Goal: Task Accomplishment & Management: Manage account settings

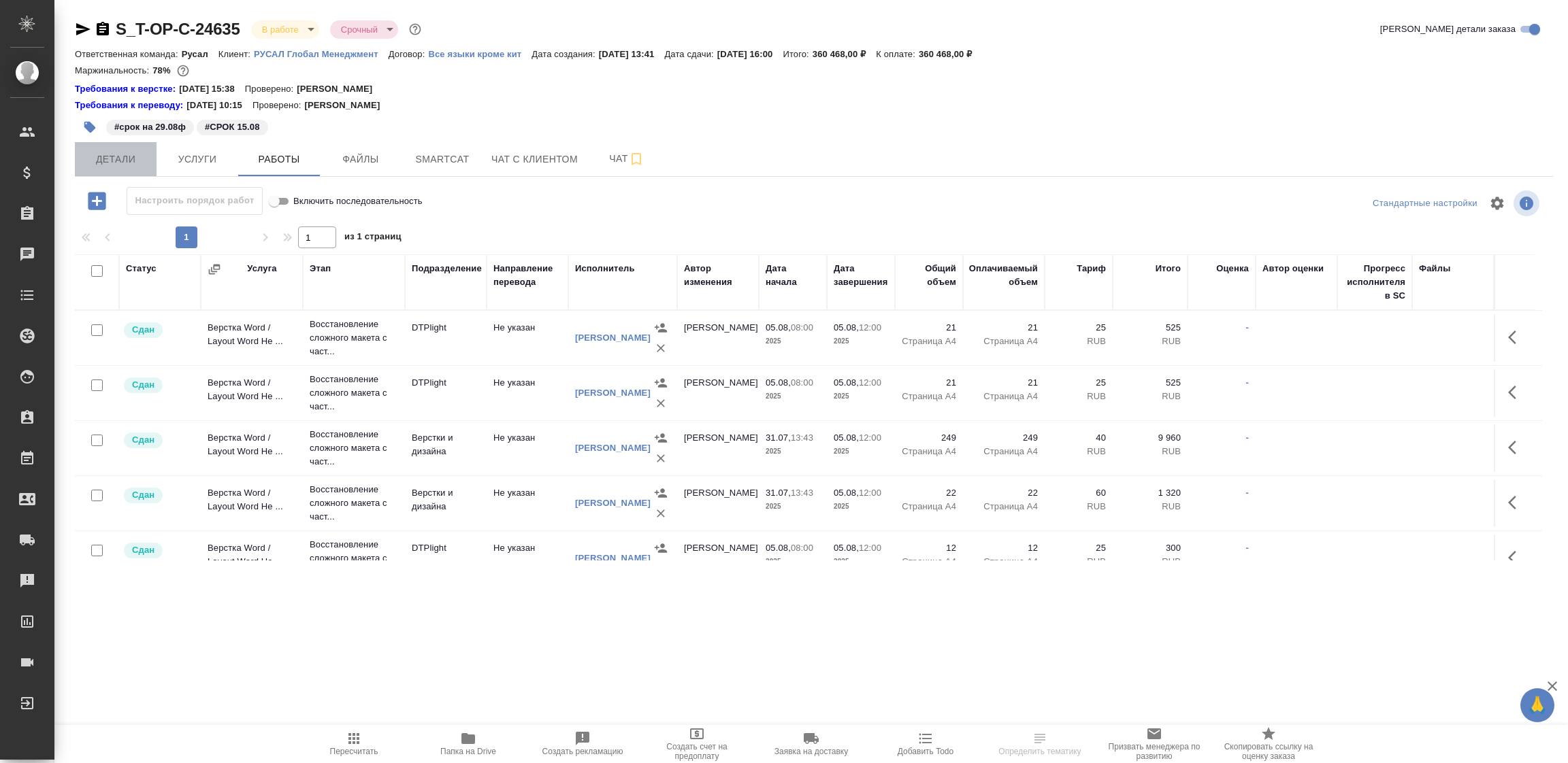
click at [122, 157] on span "Детали" at bounding box center [116, 159] width 65 height 17
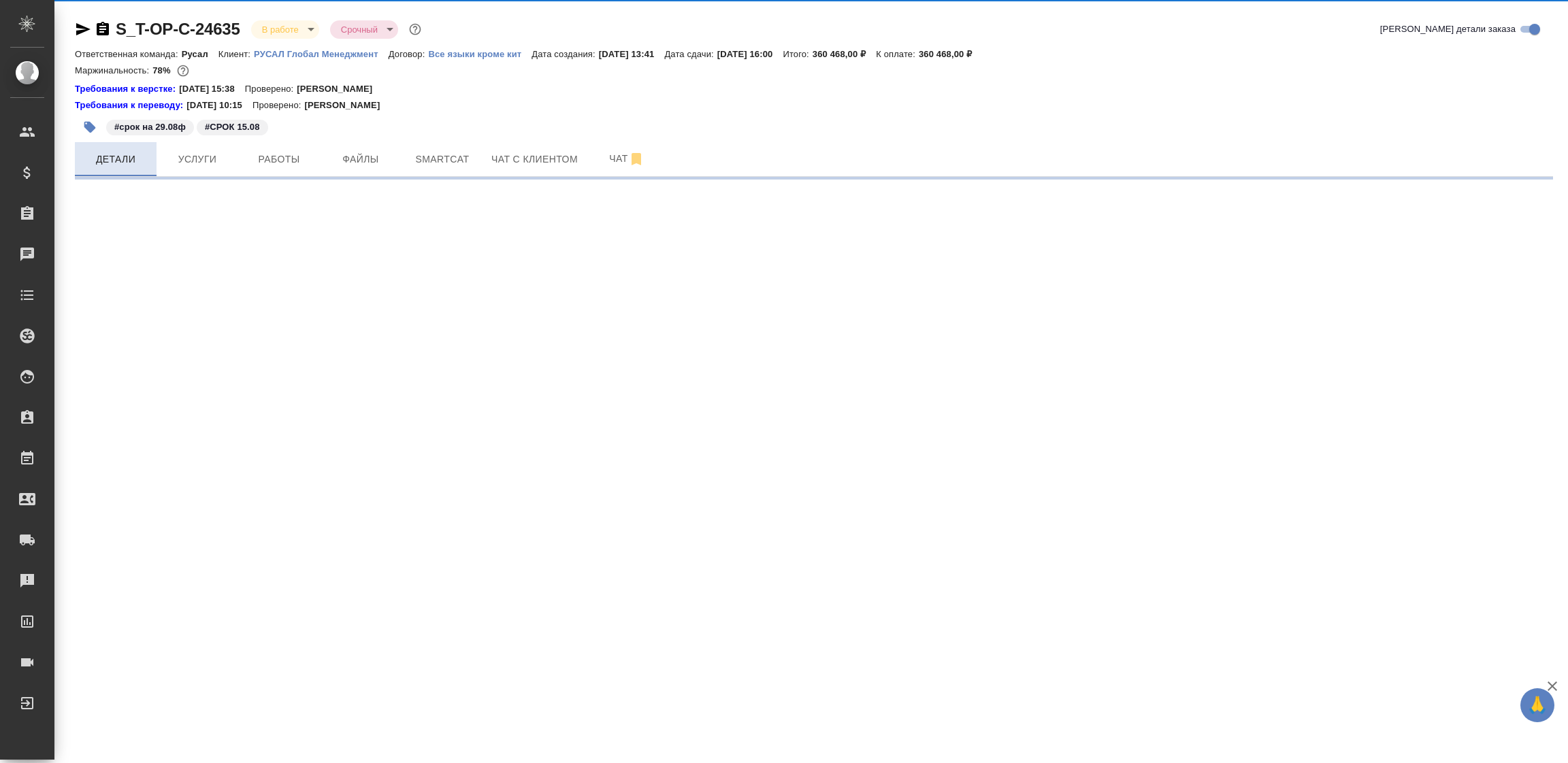
select select "RU"
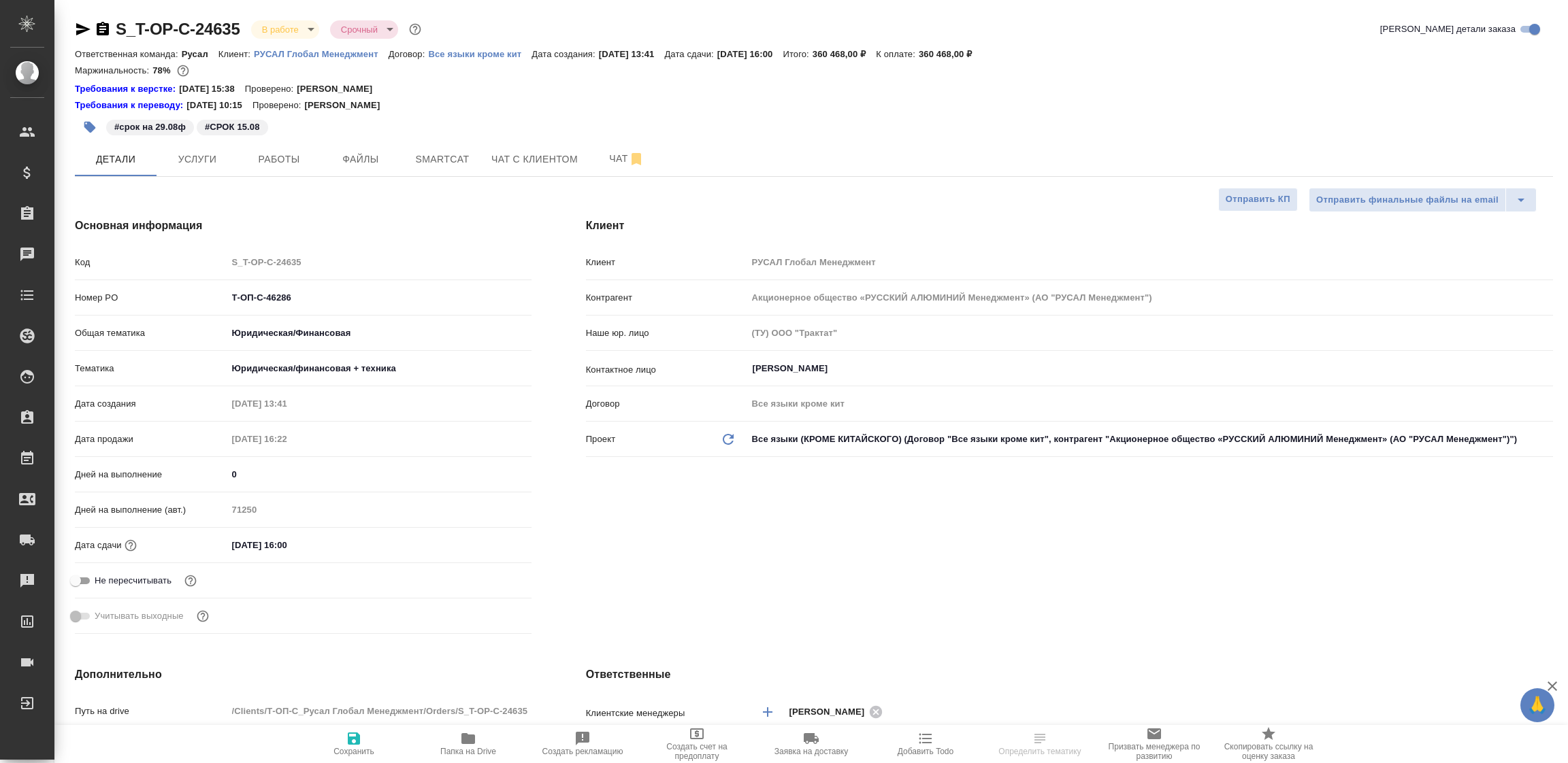
type textarea "x"
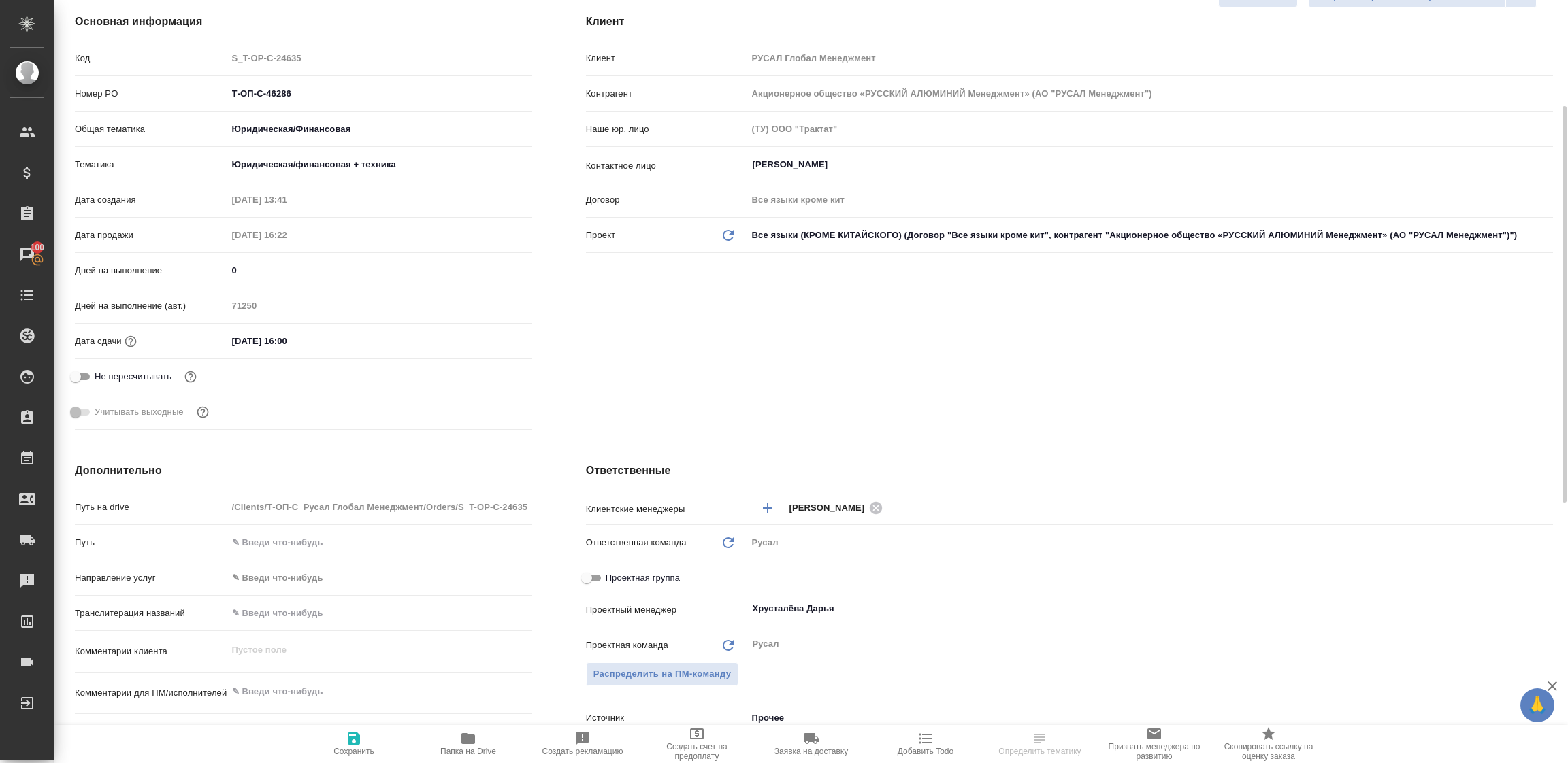
click at [595, 570] on input "Проектная группа" at bounding box center [587, 579] width 49 height 16
checkbox input "true"
type textarea "x"
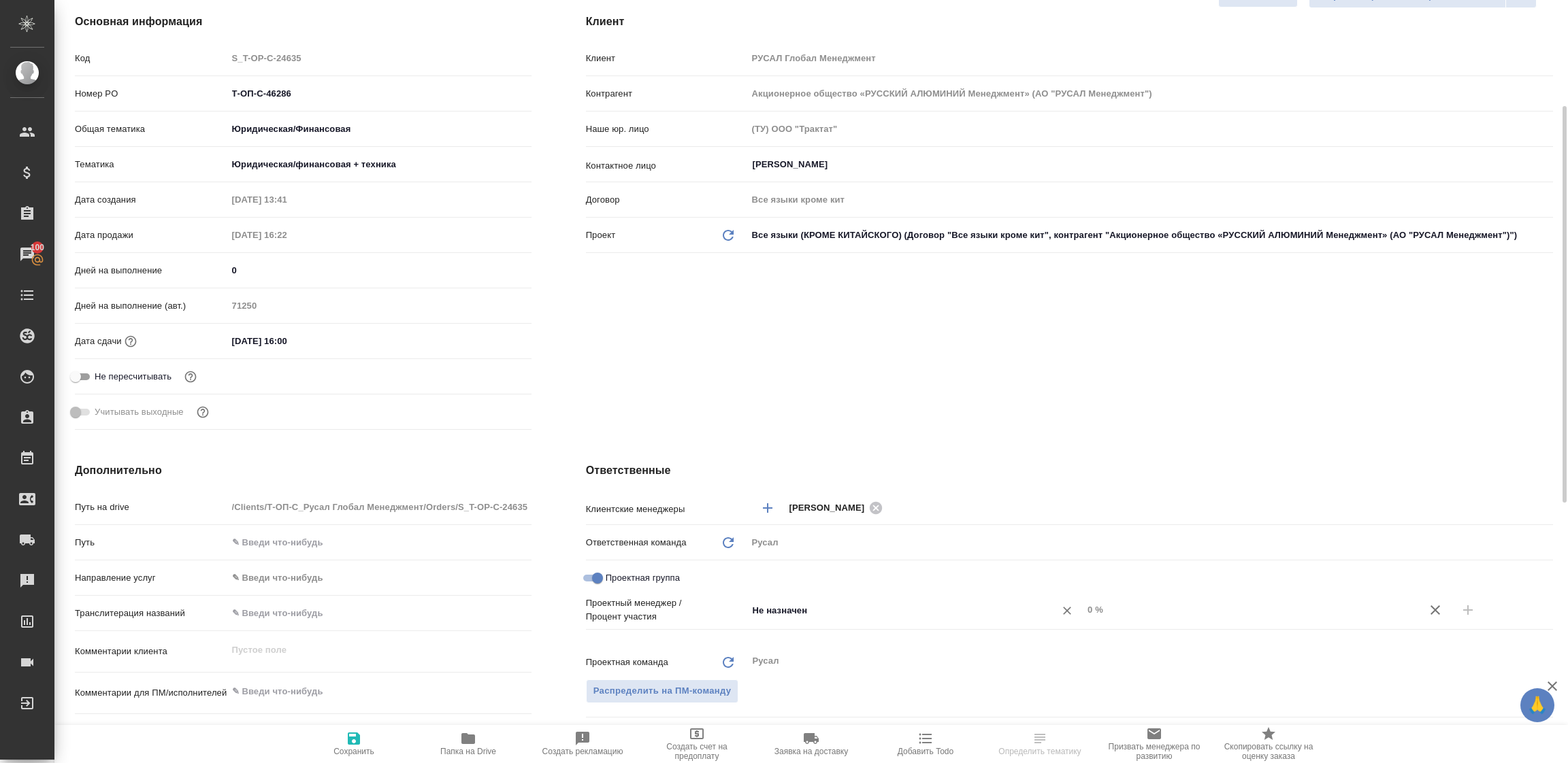
click at [809, 609] on input "Не назначен" at bounding box center [892, 610] width 282 height 16
type input "хруста"
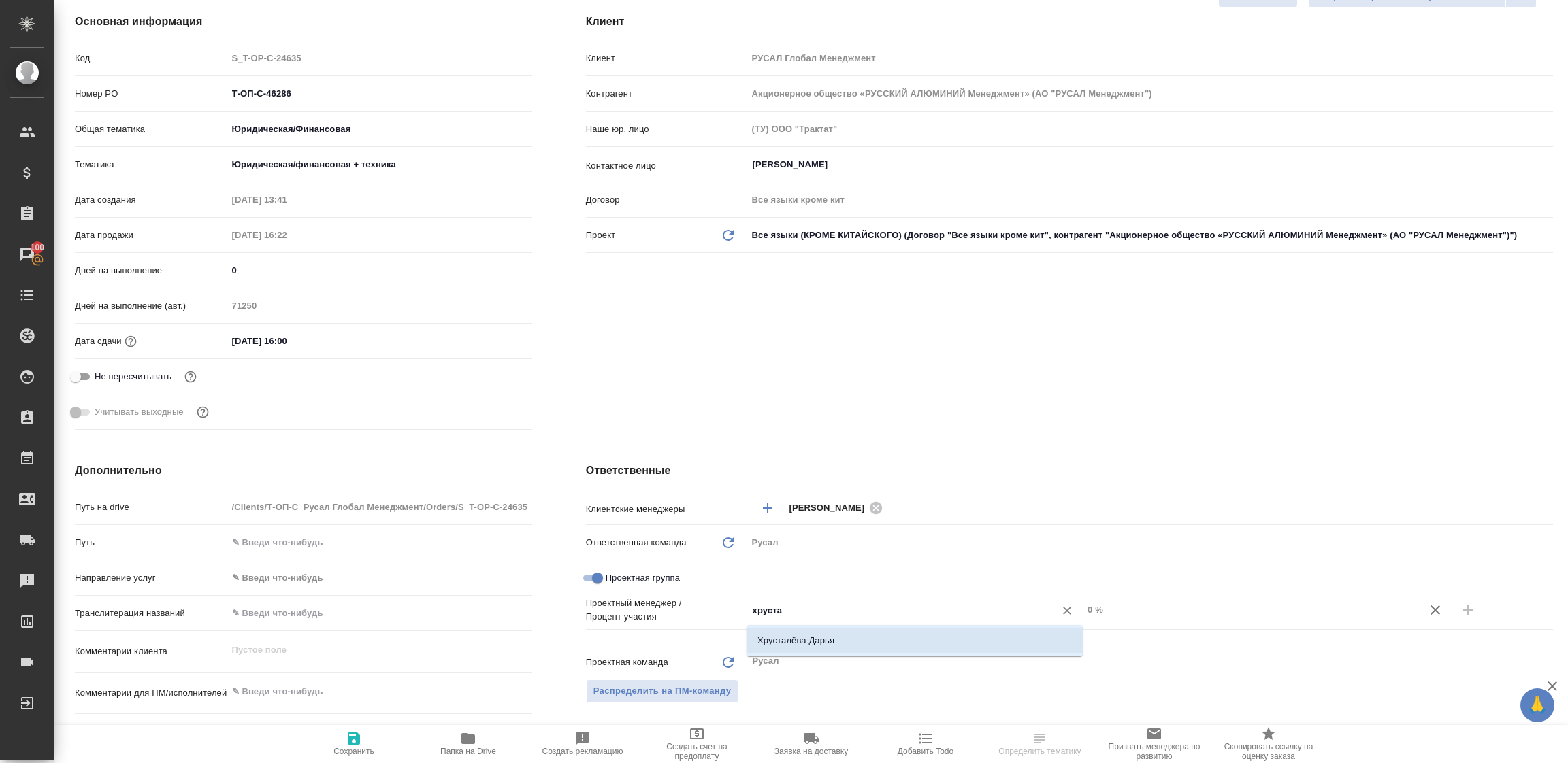
click at [821, 636] on li "Хрусталёва Дарья" at bounding box center [914, 641] width 336 height 24
type textarea "x"
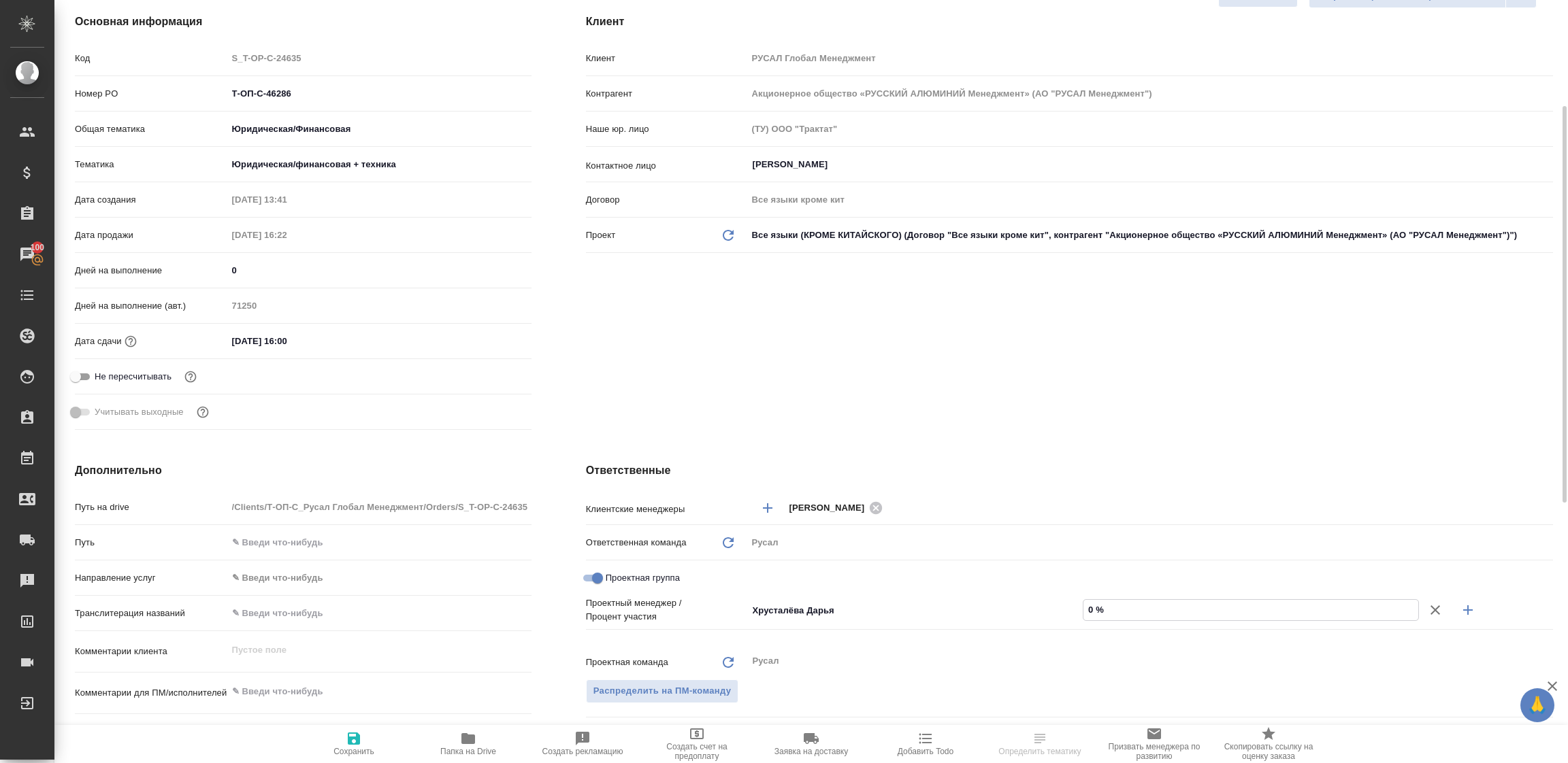
click at [1099, 606] on input "0 %" at bounding box center [1251, 610] width 335 height 20
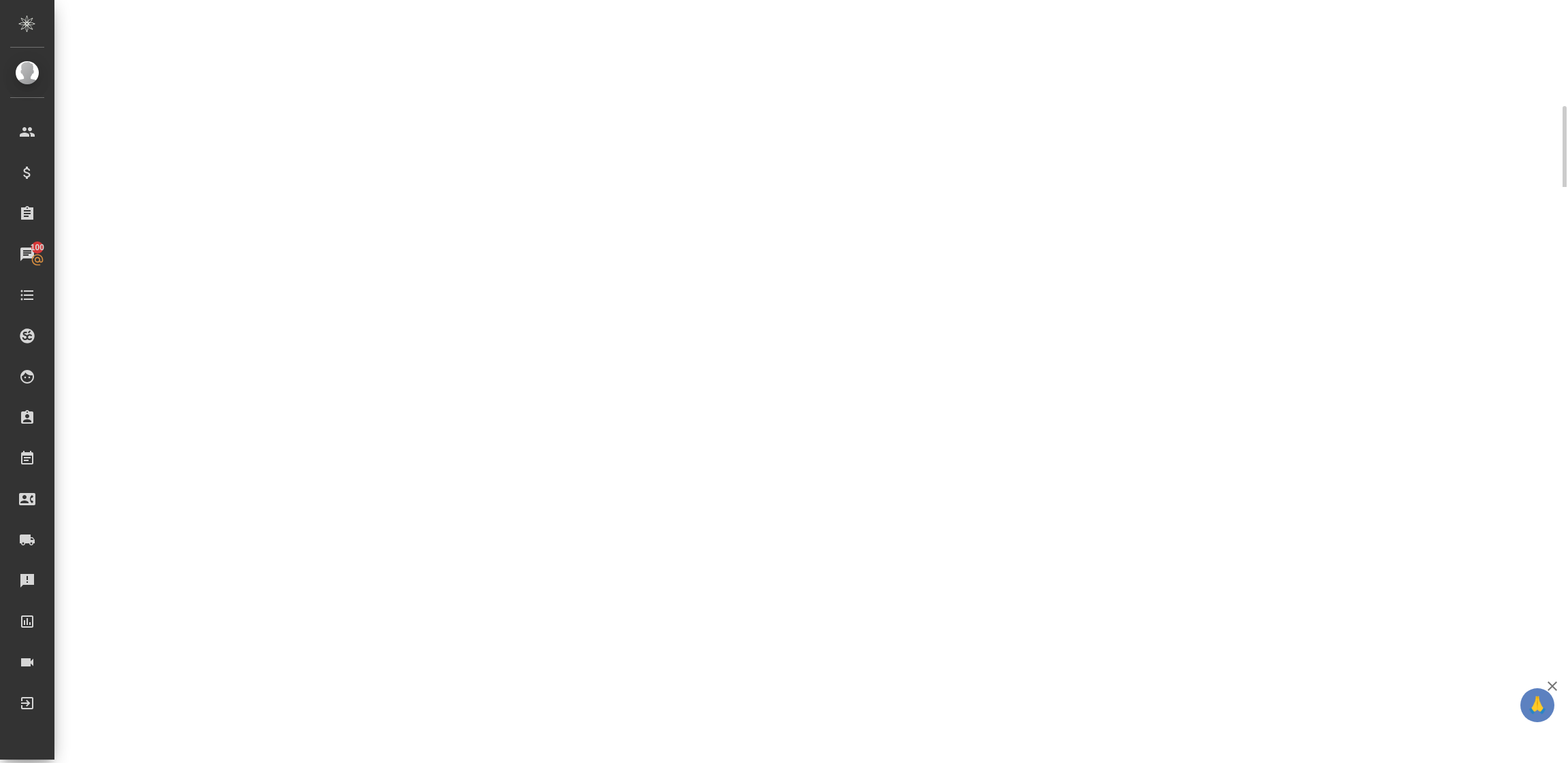
select select "RU"
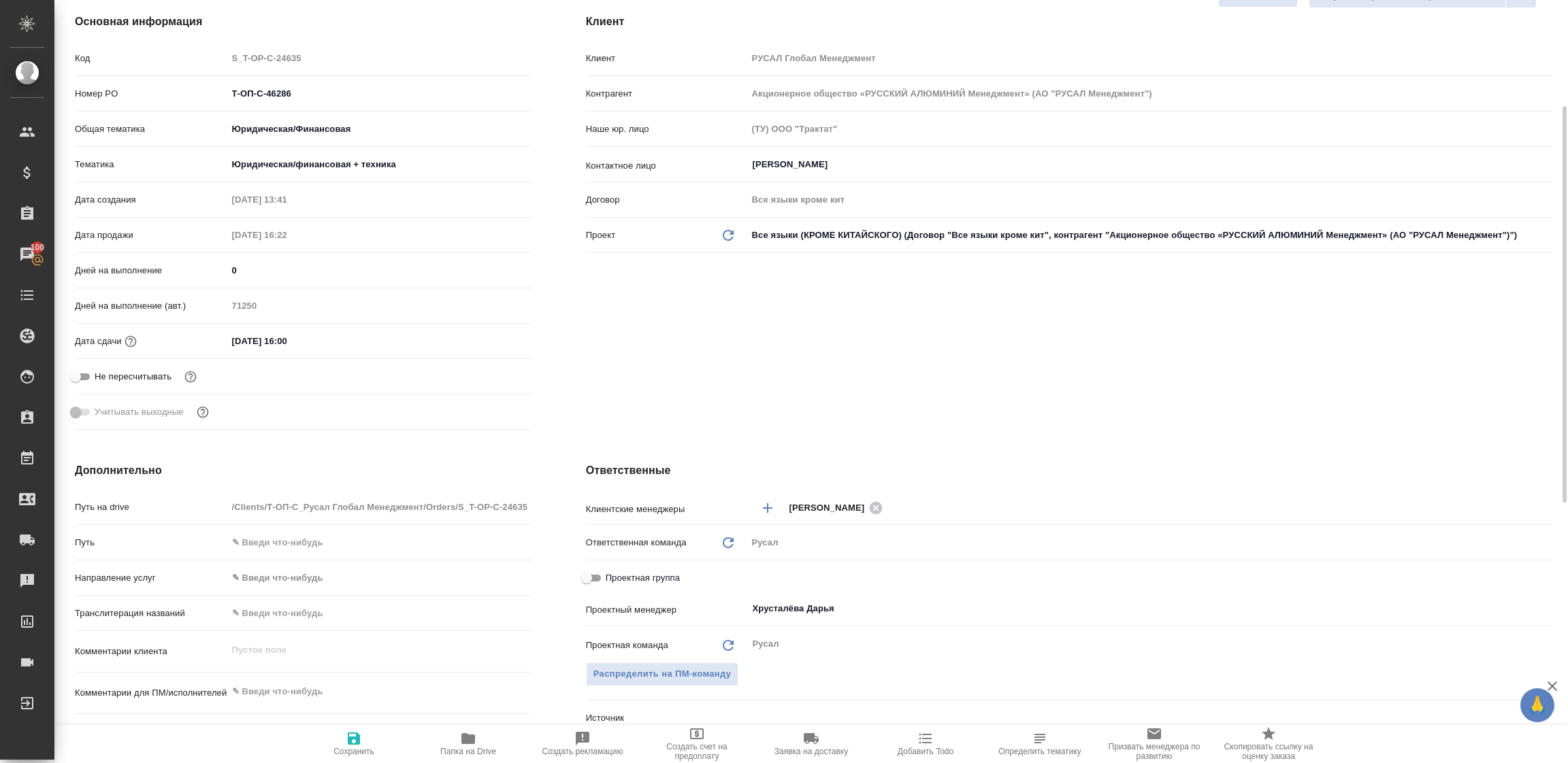
type textarea "x"
click at [589, 578] on input "Проектная группа" at bounding box center [587, 579] width 49 height 16
checkbox input "true"
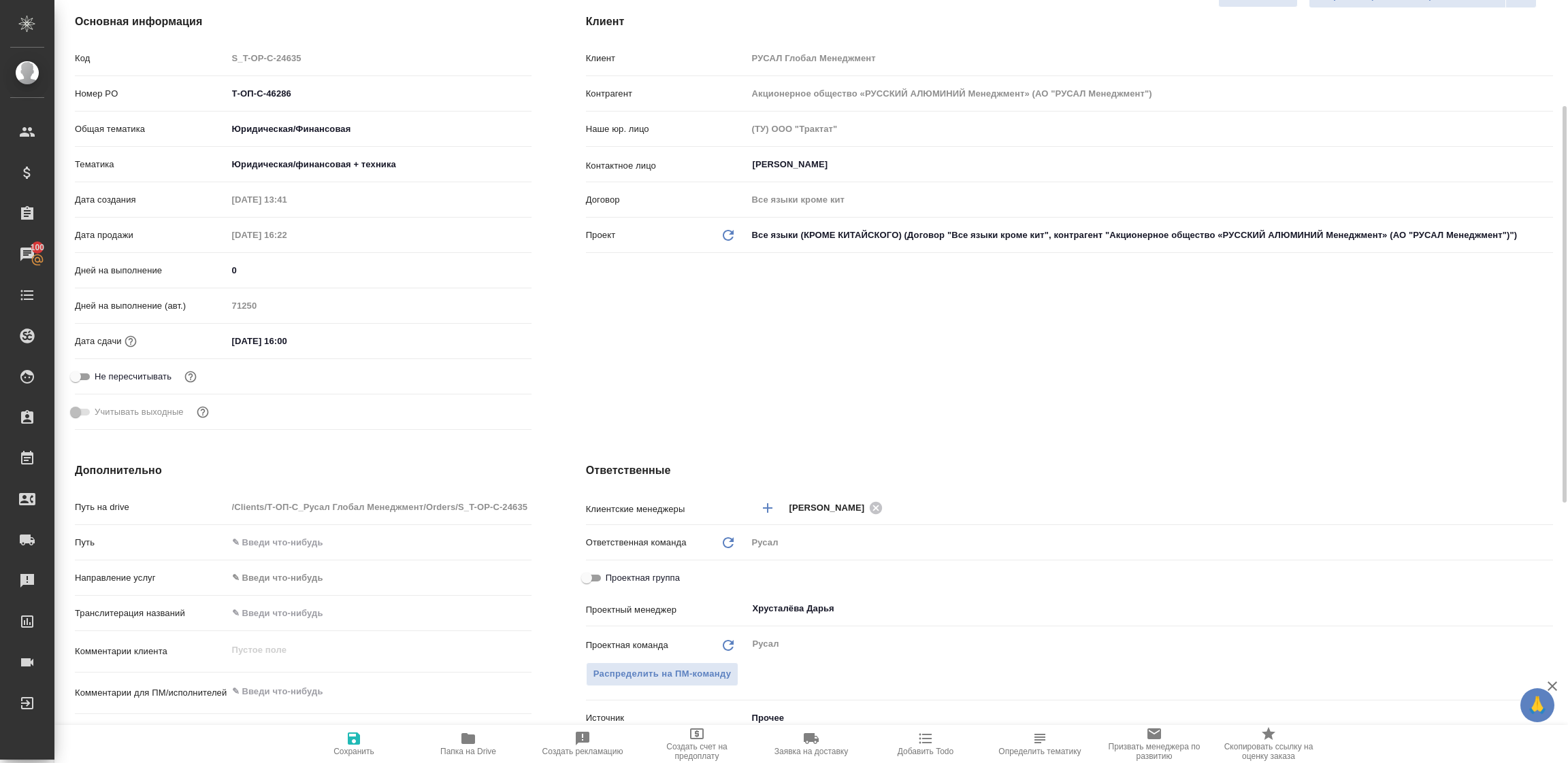
type textarea "x"
click at [820, 610] on input "Не назначен" at bounding box center [892, 610] width 282 height 16
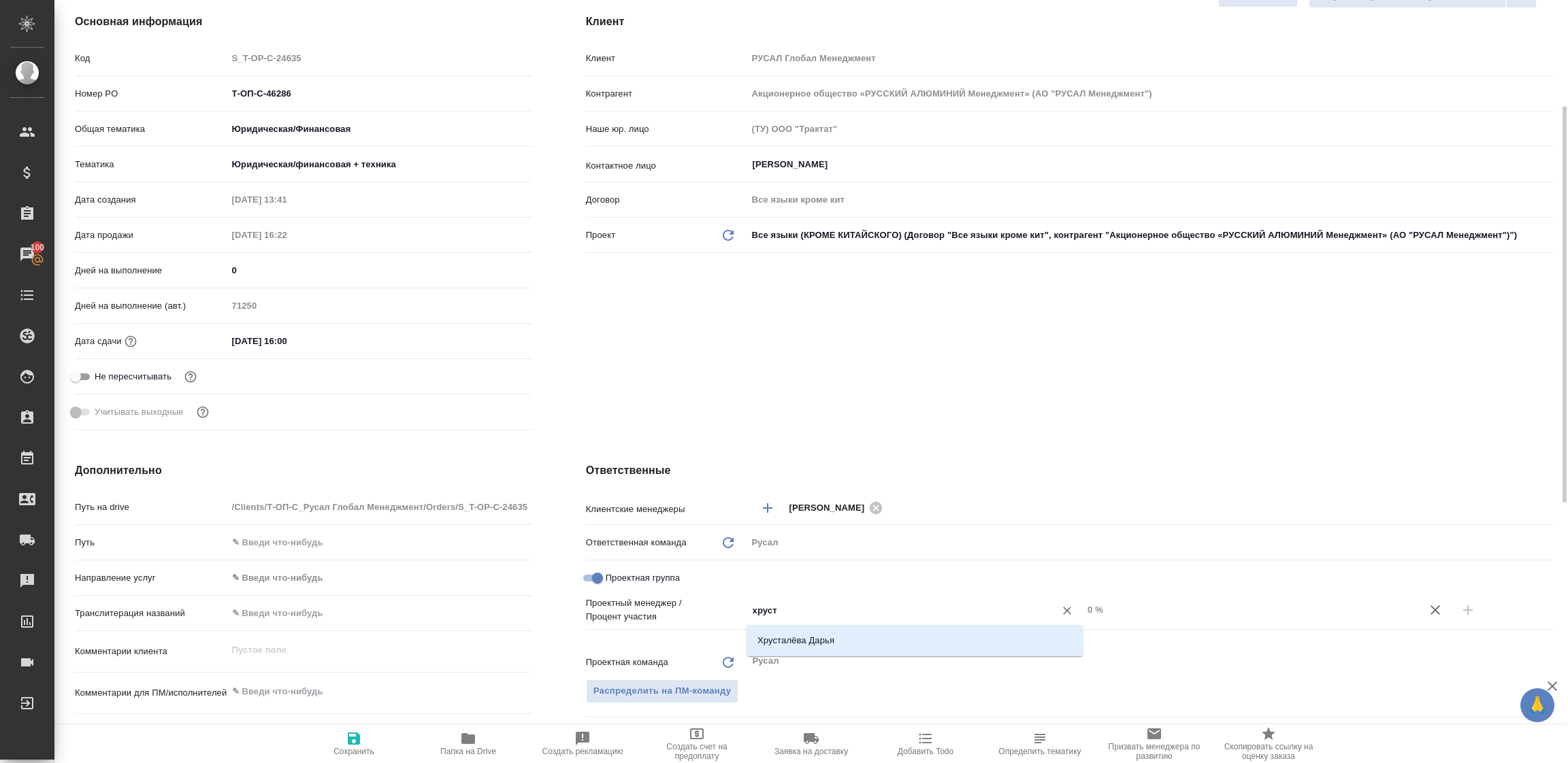
type input "хруста"
click at [806, 640] on li "Хрусталёва Дарья" at bounding box center [914, 641] width 336 height 24
type textarea "x"
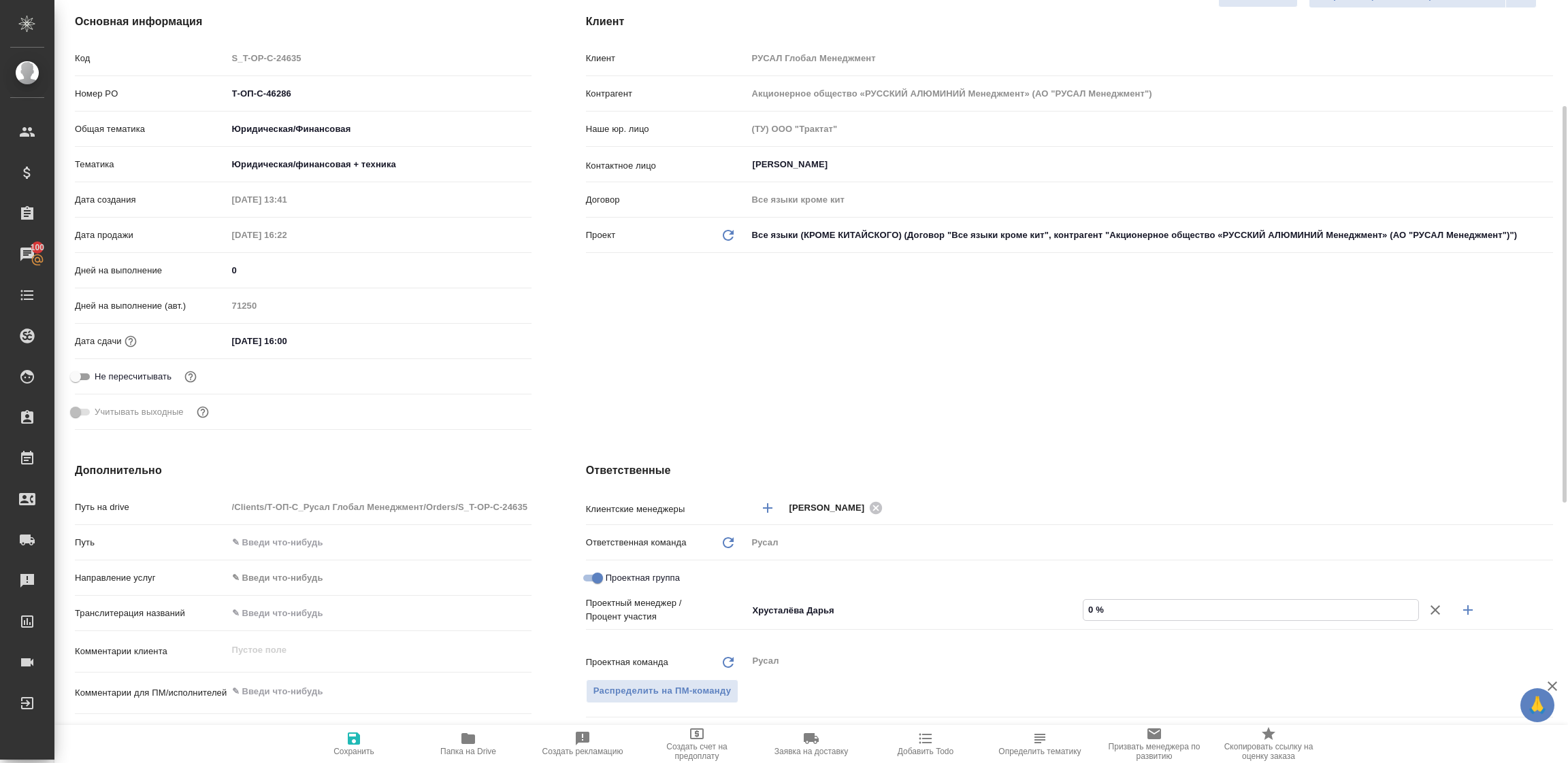
click at [1096, 607] on input "0 %" at bounding box center [1251, 610] width 335 height 20
type textarea "x"
click at [1095, 611] on input "text" at bounding box center [1251, 610] width 335 height 20
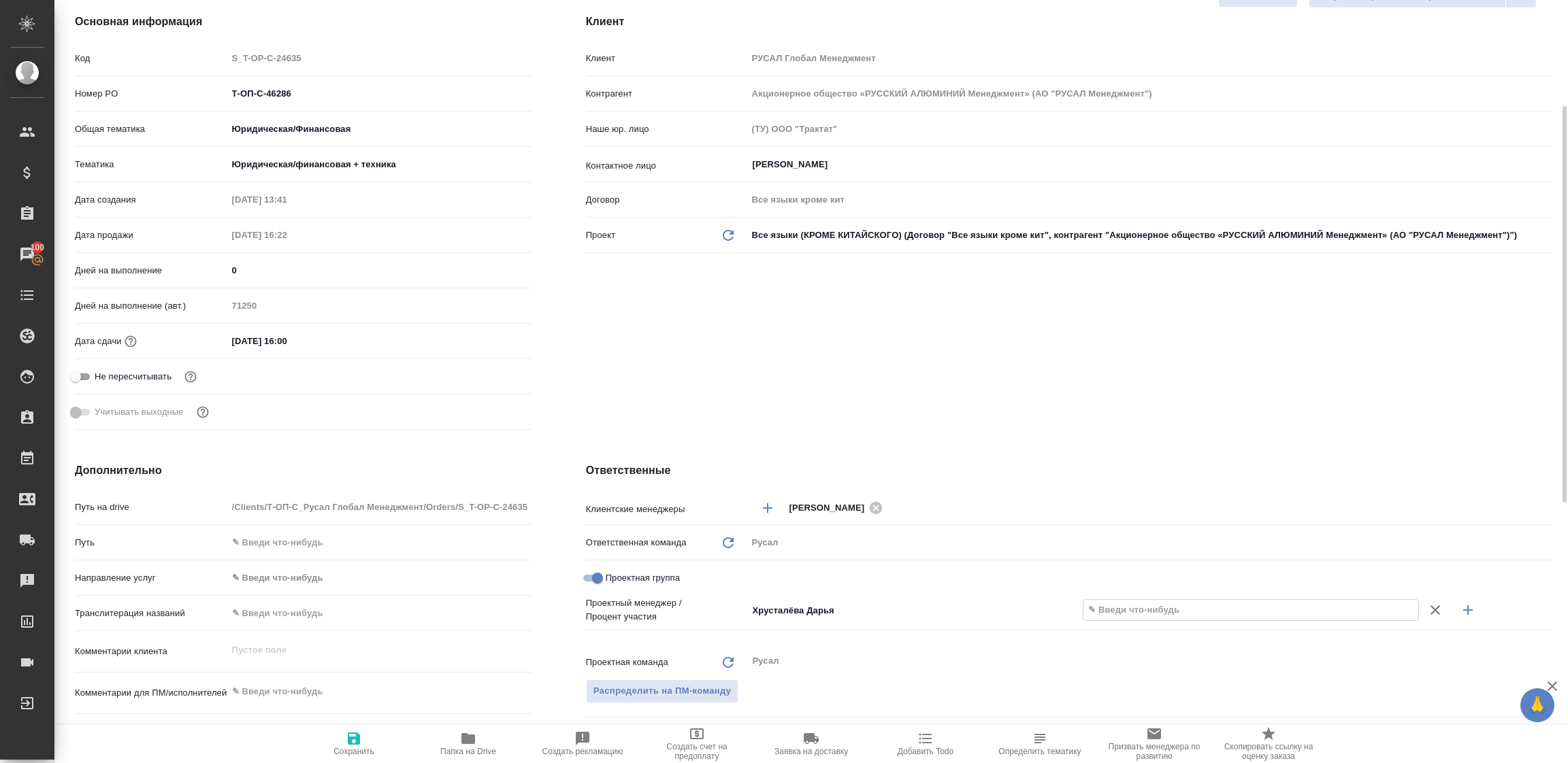
type input "80 %"
type textarea "x"
click at [1469, 611] on icon "button" at bounding box center [1468, 610] width 16 height 16
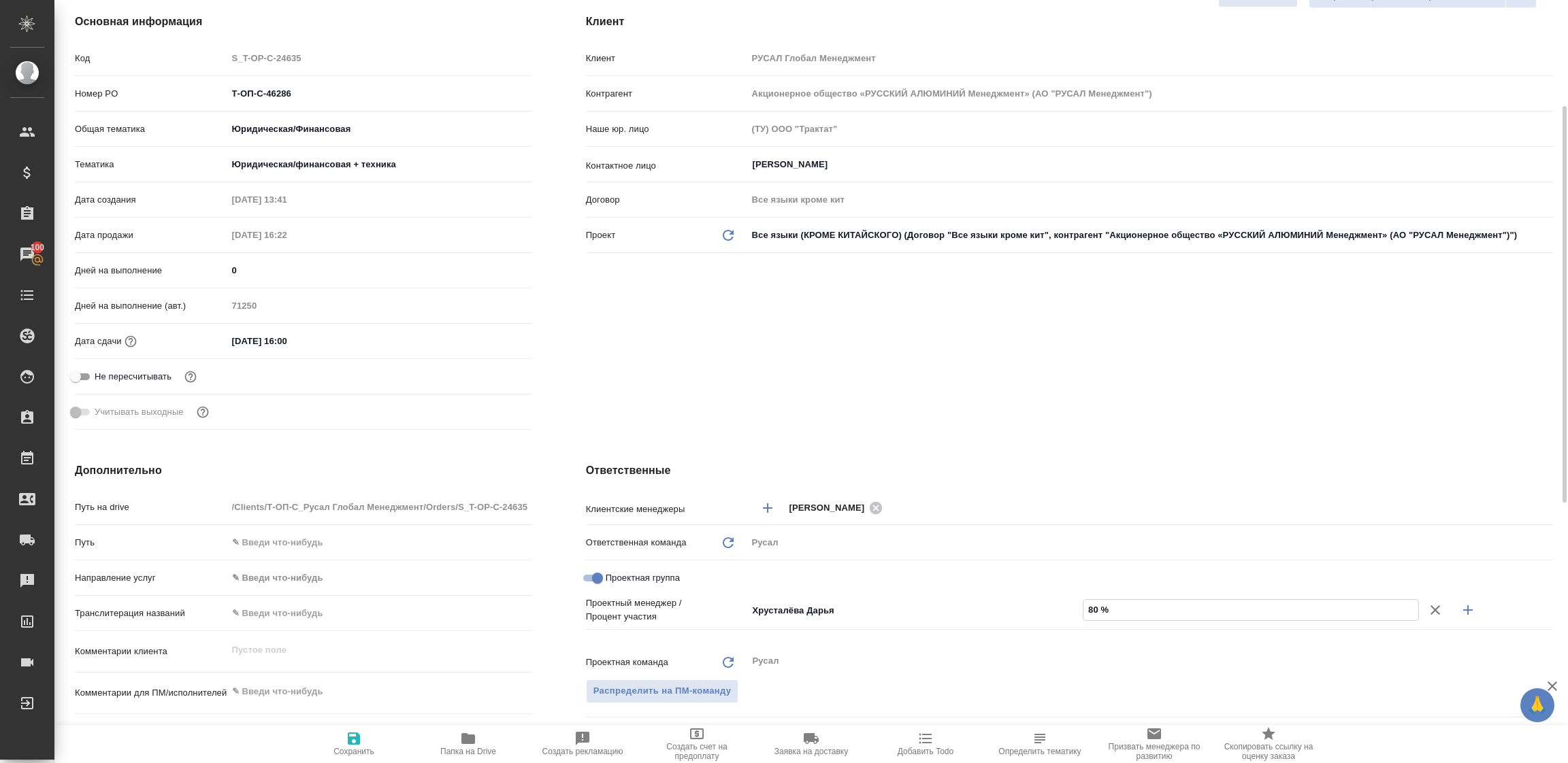
type textarea "x"
click at [891, 632] on input "Не назначен" at bounding box center [892, 633] width 282 height 16
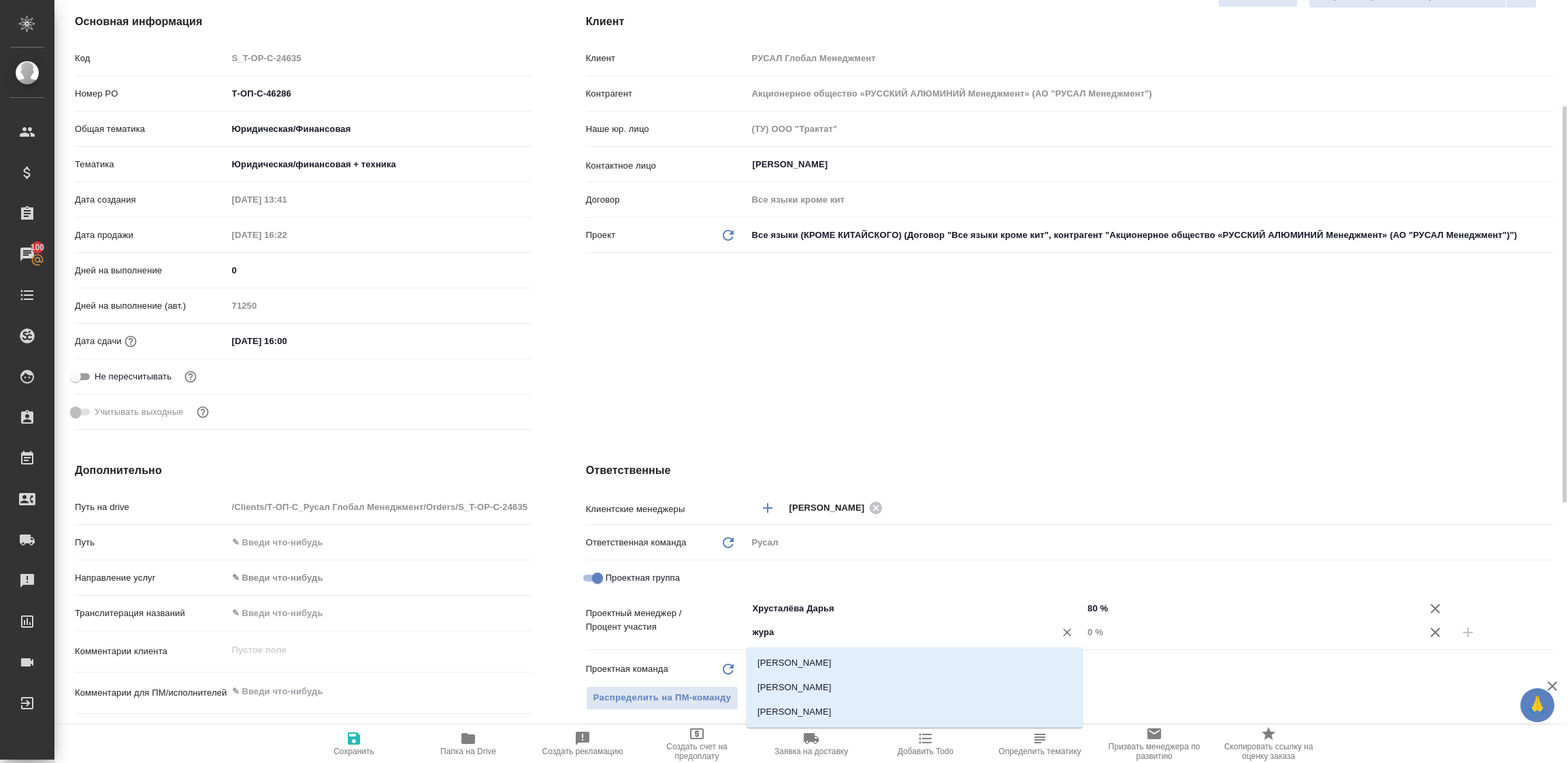
type input "журав"
click at [846, 687] on li "[PERSON_NAME]" at bounding box center [914, 687] width 336 height 24
type textarea "x"
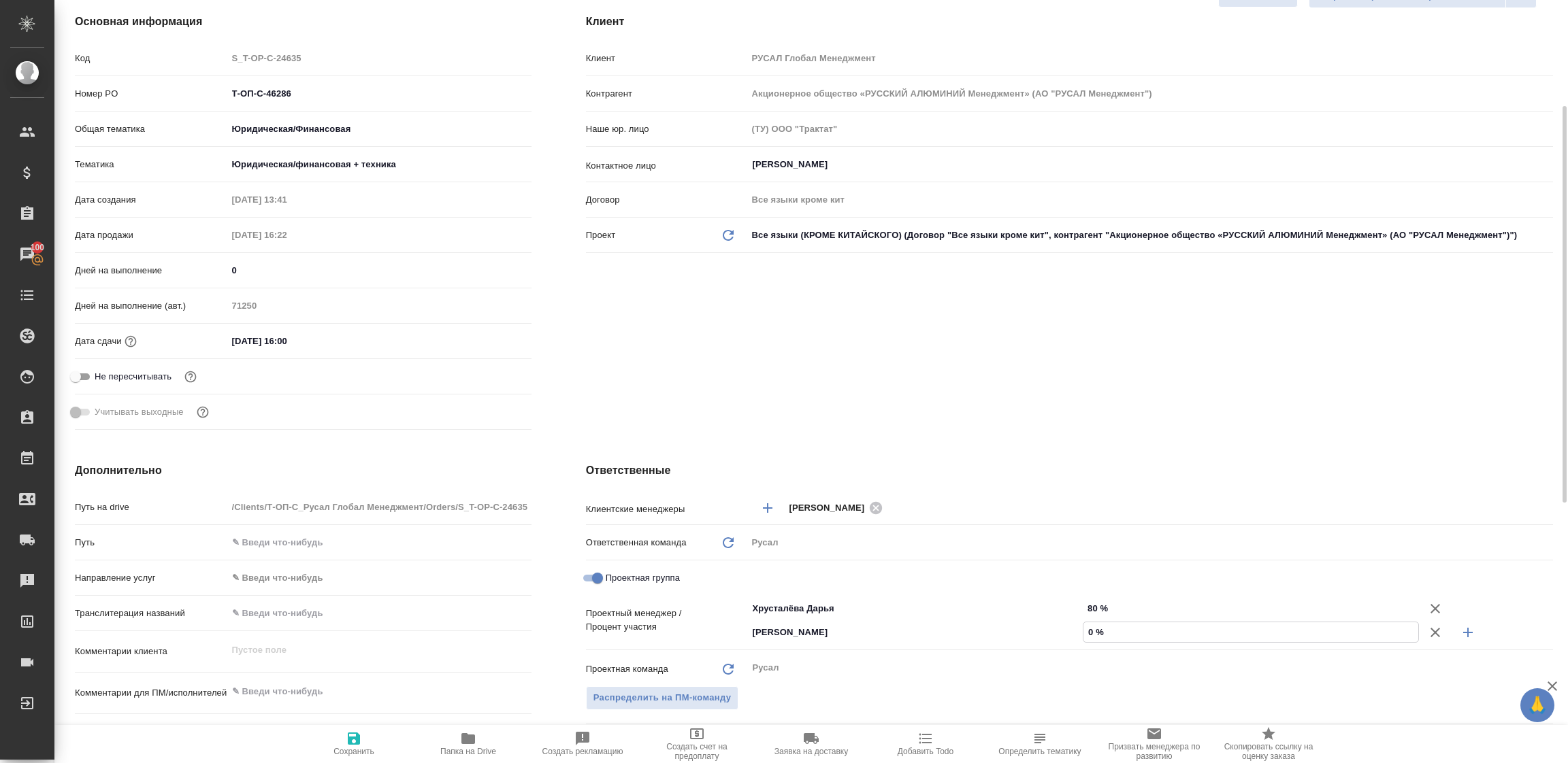
click at [1100, 633] on input "0 %" at bounding box center [1251, 632] width 335 height 20
type textarea "x"
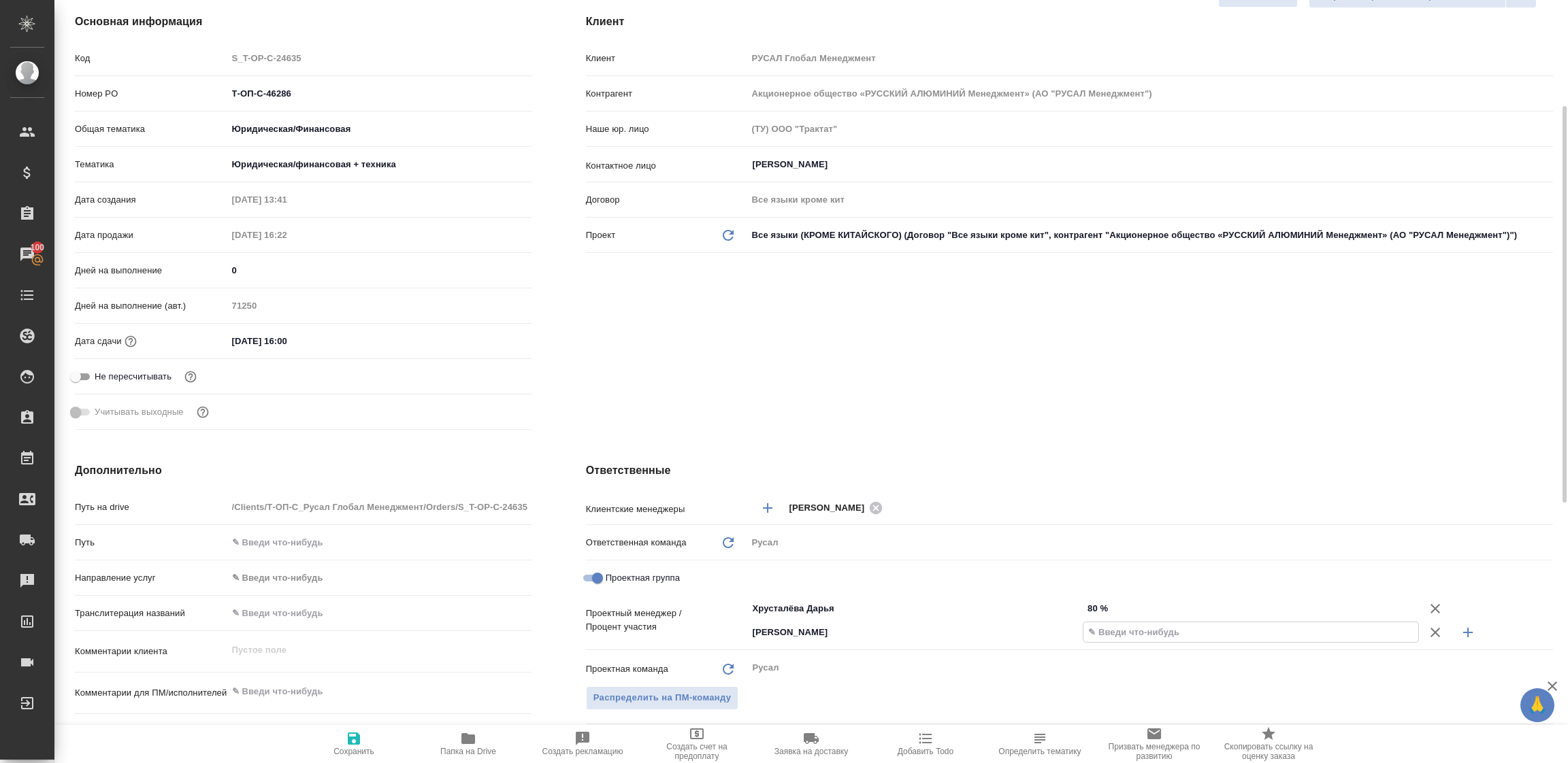
type textarea "x"
type input "20 %"
type textarea "x"
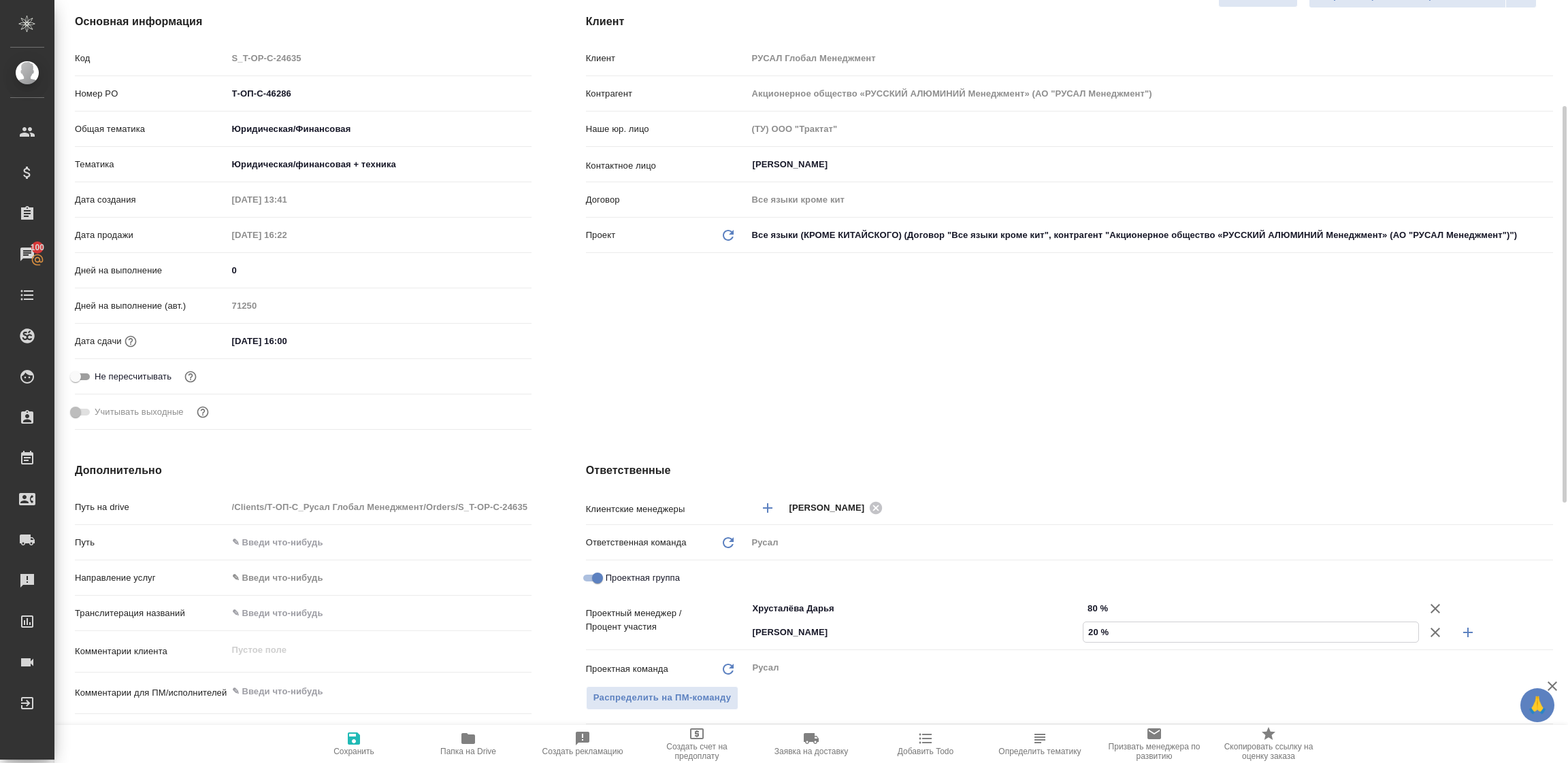
type textarea "x"
type input "20 %"
click at [356, 741] on icon "button" at bounding box center [353, 739] width 13 height 13
type textarea "x"
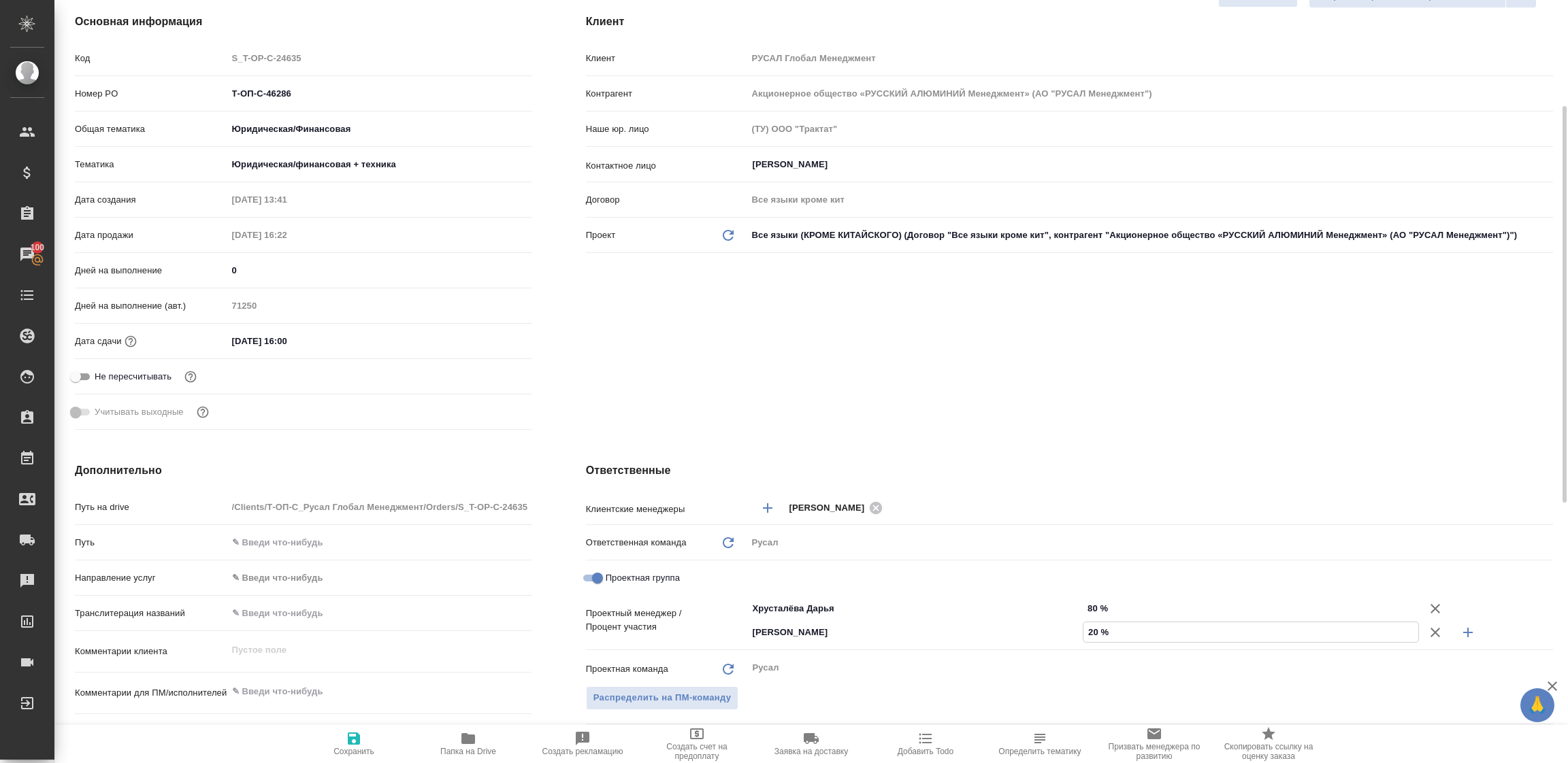
type textarea "x"
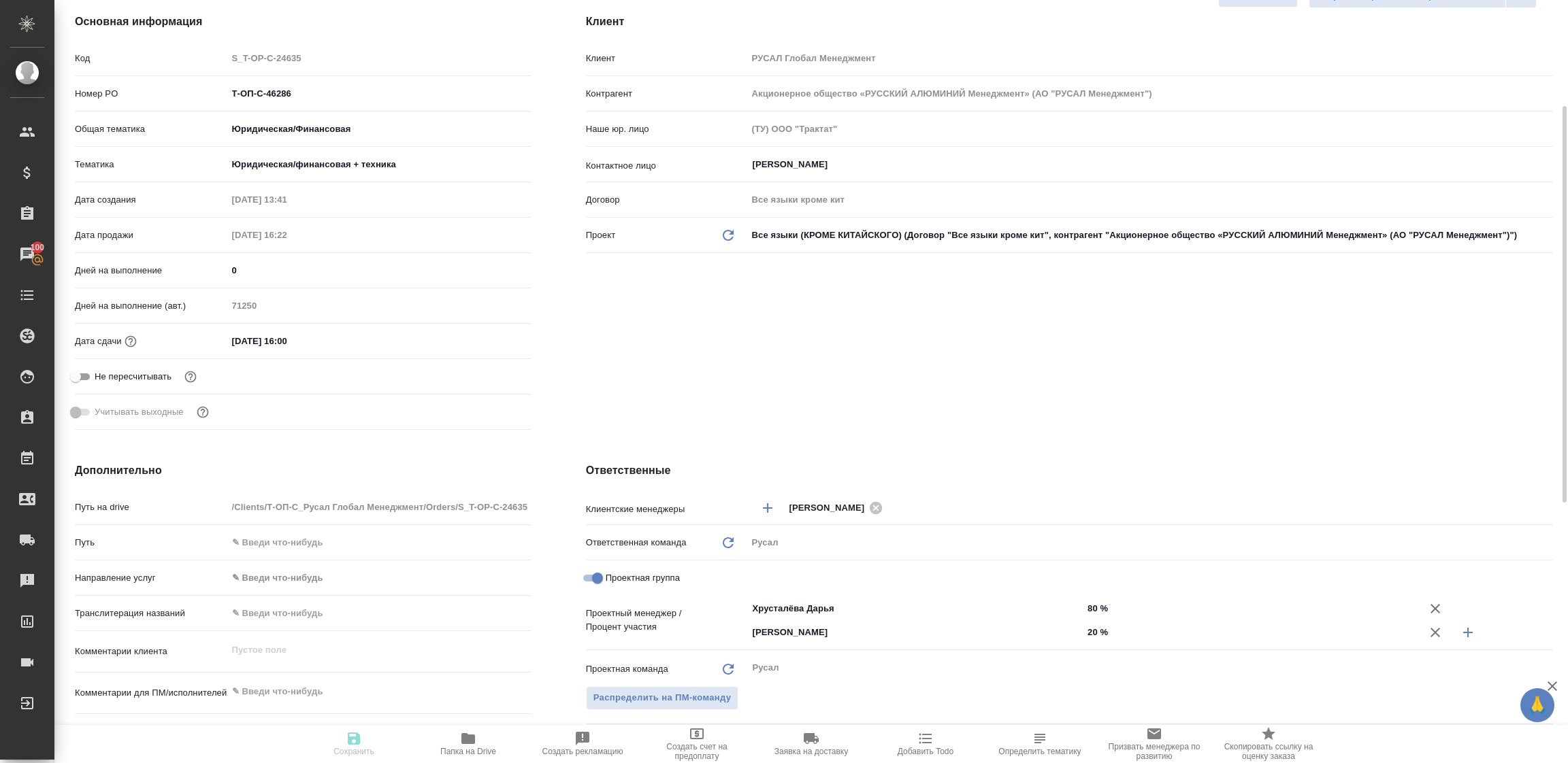
type textarea "x"
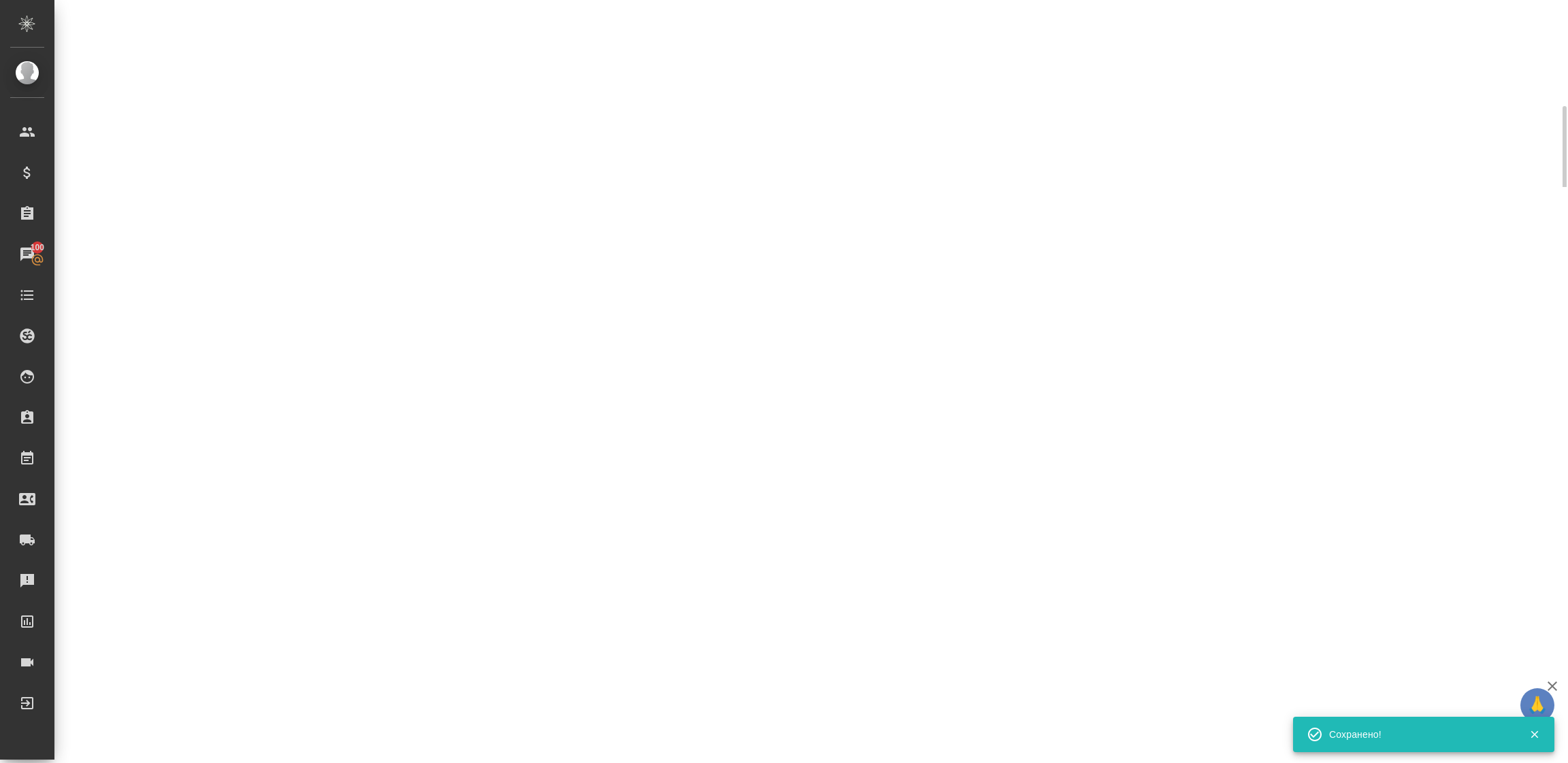
select select "RU"
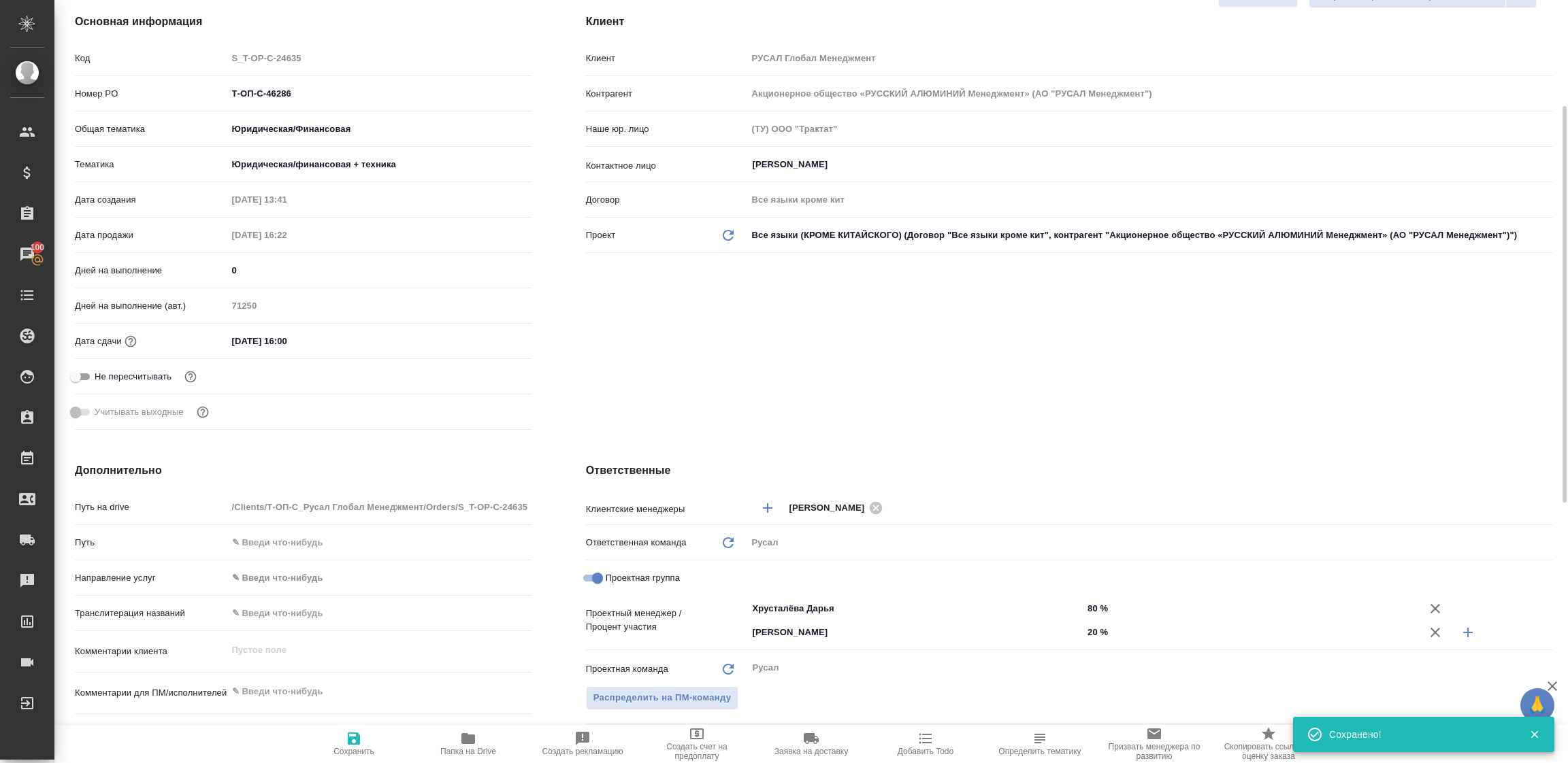
type textarea "x"
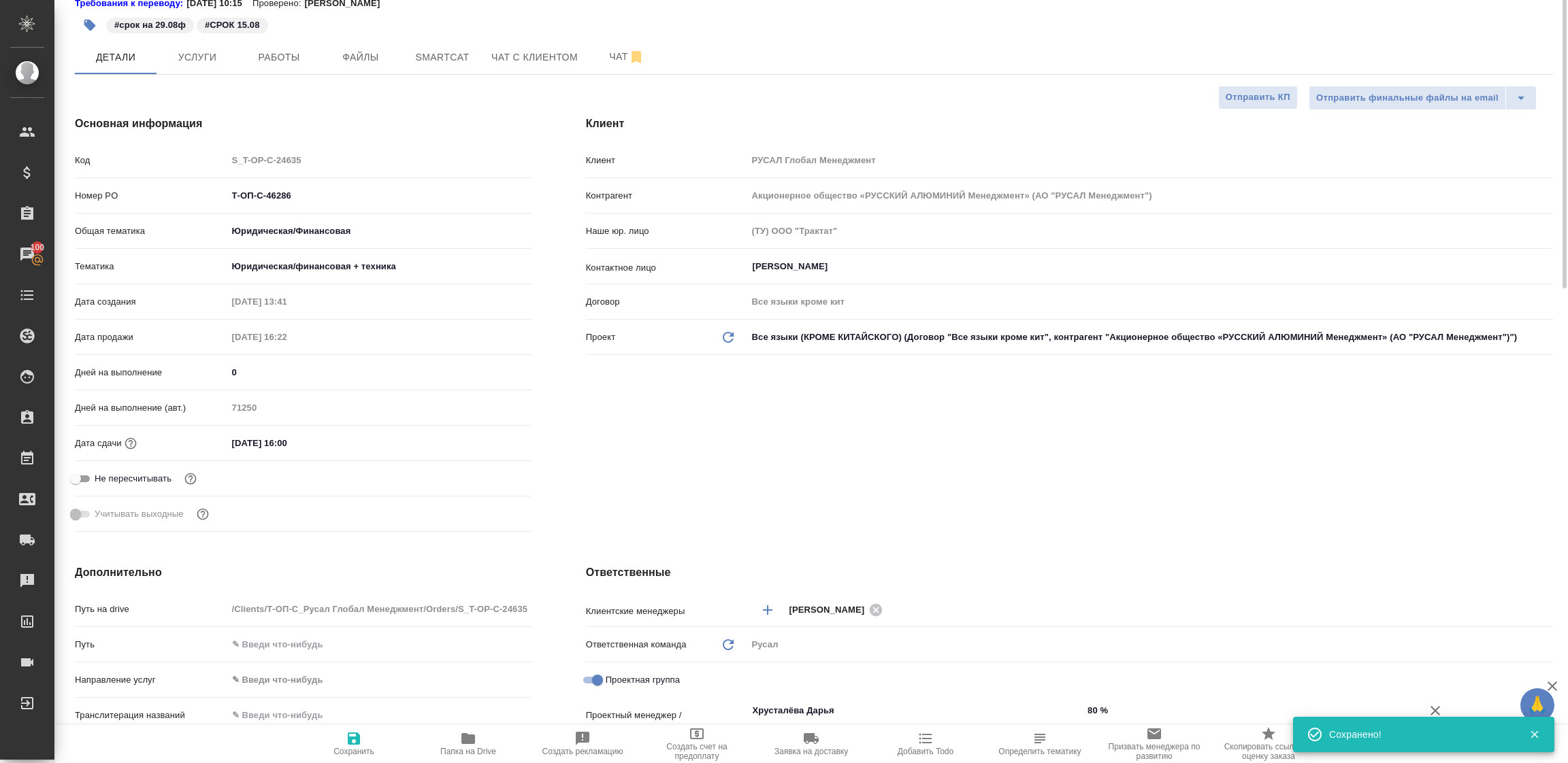
scroll to position [0, 0]
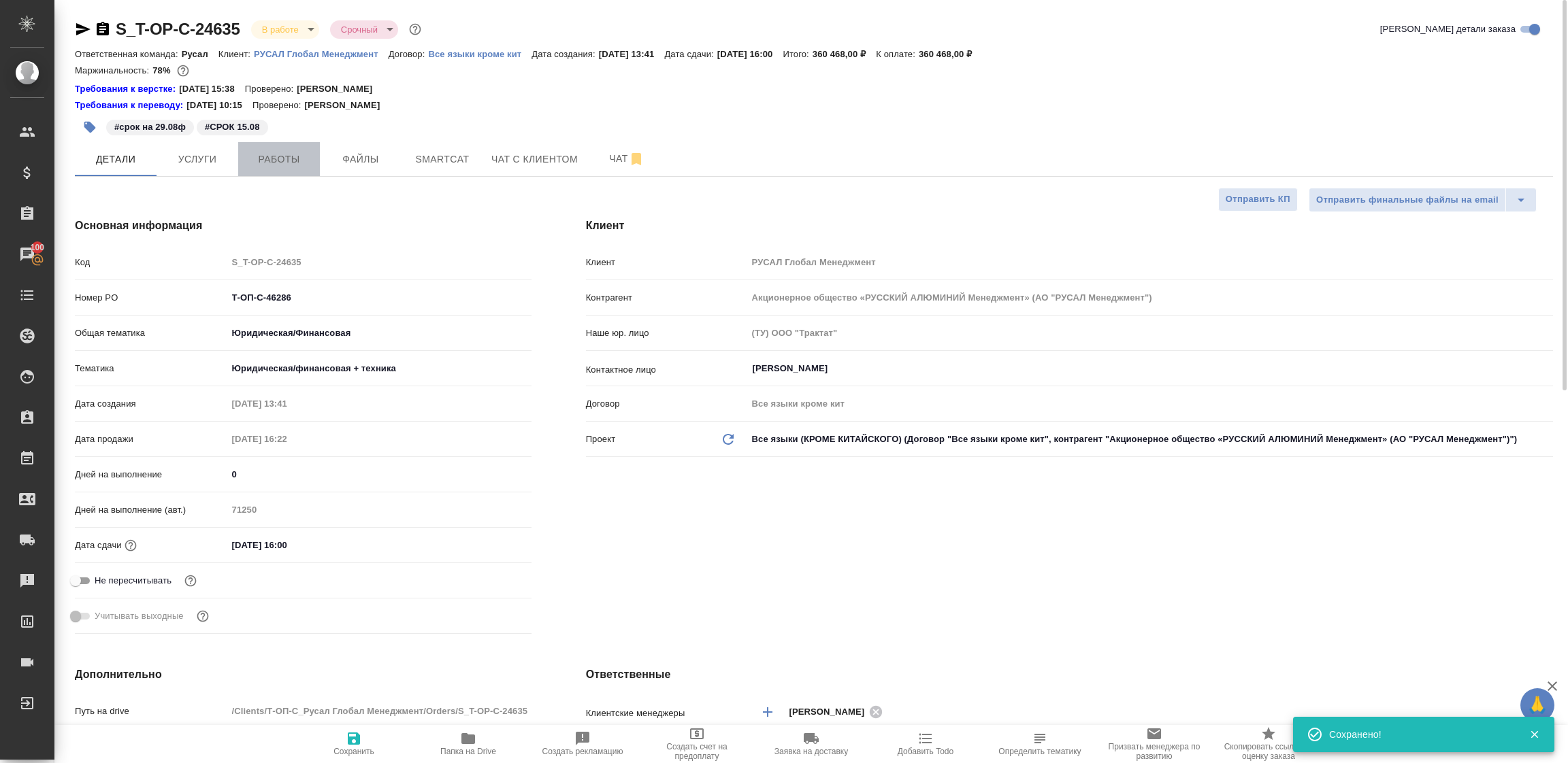
click at [285, 164] on span "Работы" at bounding box center [279, 159] width 65 height 17
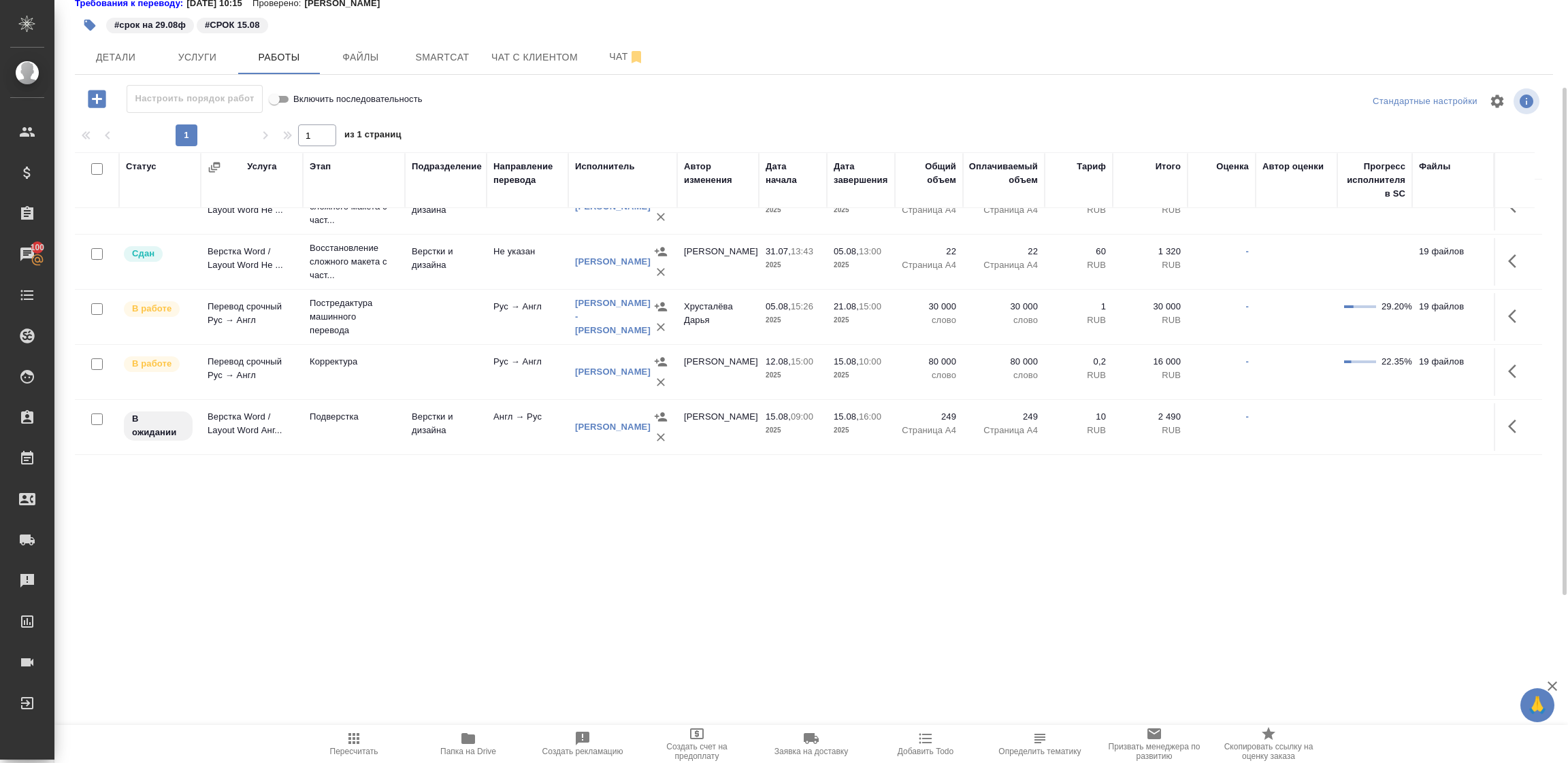
scroll to position [305, 0]
click at [1512, 316] on icon "button" at bounding box center [1516, 316] width 16 height 16
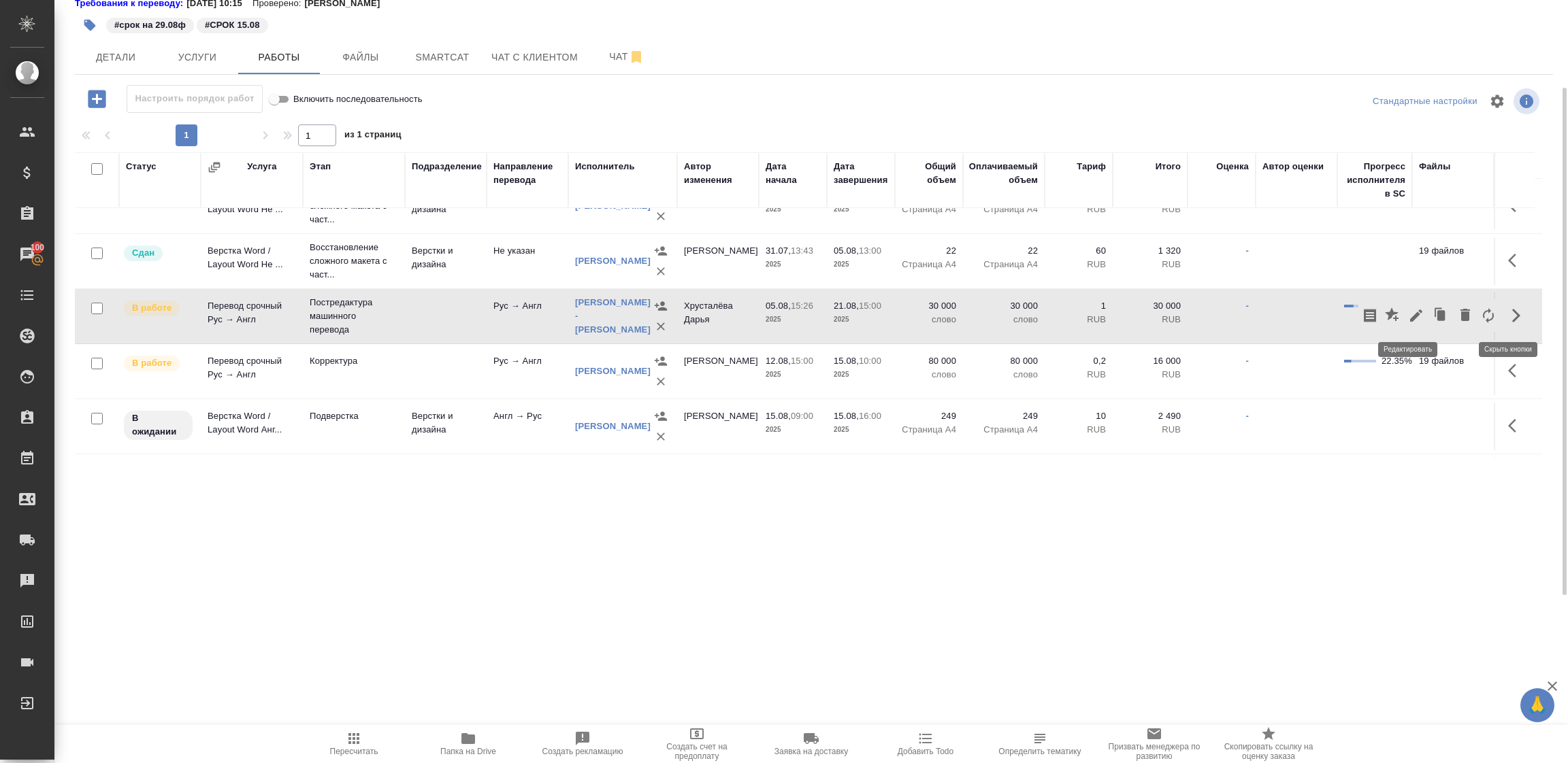
click at [1410, 318] on icon "button" at bounding box center [1416, 316] width 13 height 13
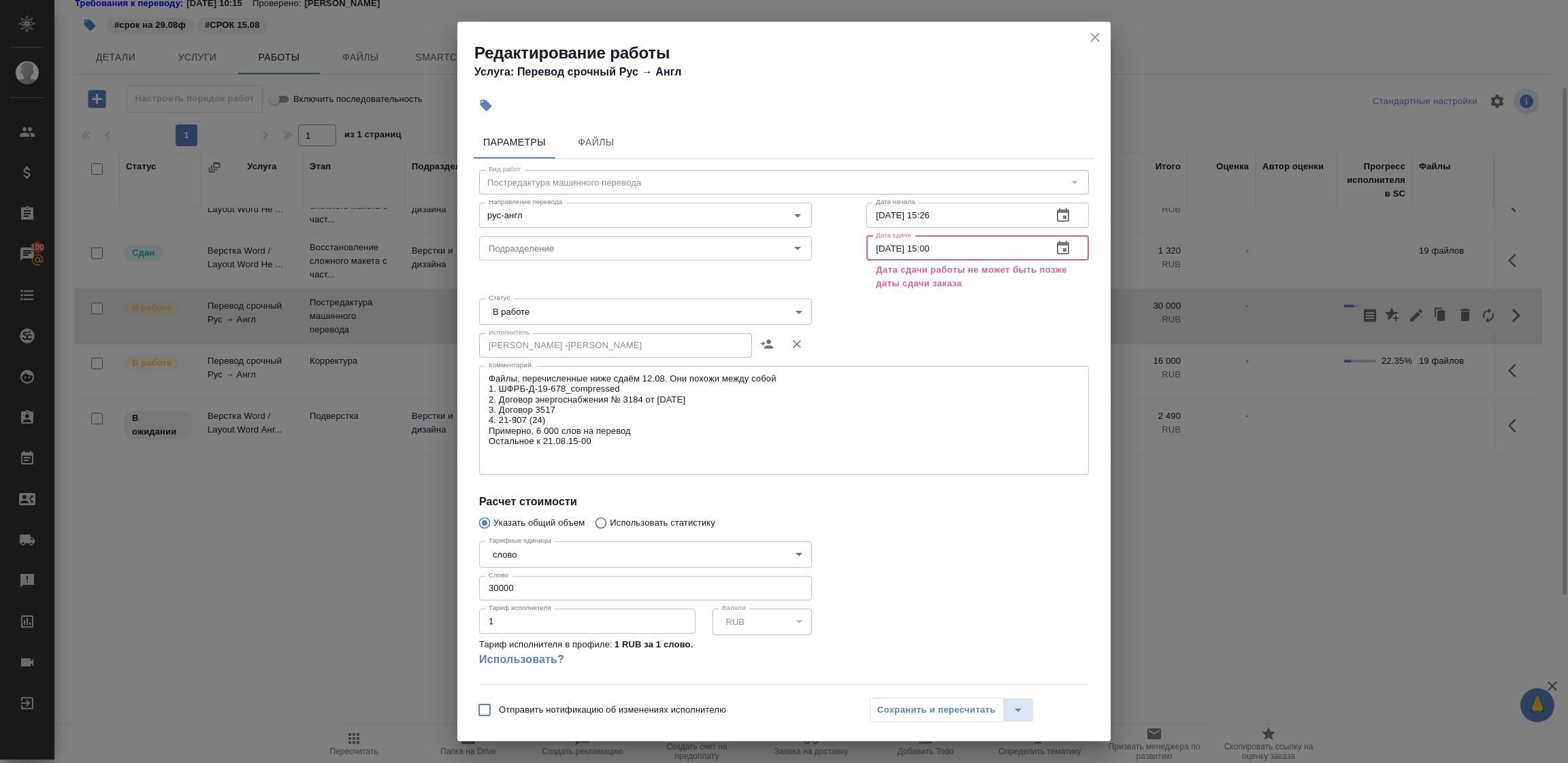
drag, startPoint x: 936, startPoint y: 244, endPoint x: 848, endPoint y: 238, distance: 88.2
click at [848, 238] on div "Дата сдачи [DATE] 15:00 Дата сдачи Дата сдачи работы не может быть позже даты с…" at bounding box center [977, 262] width 277 height 117
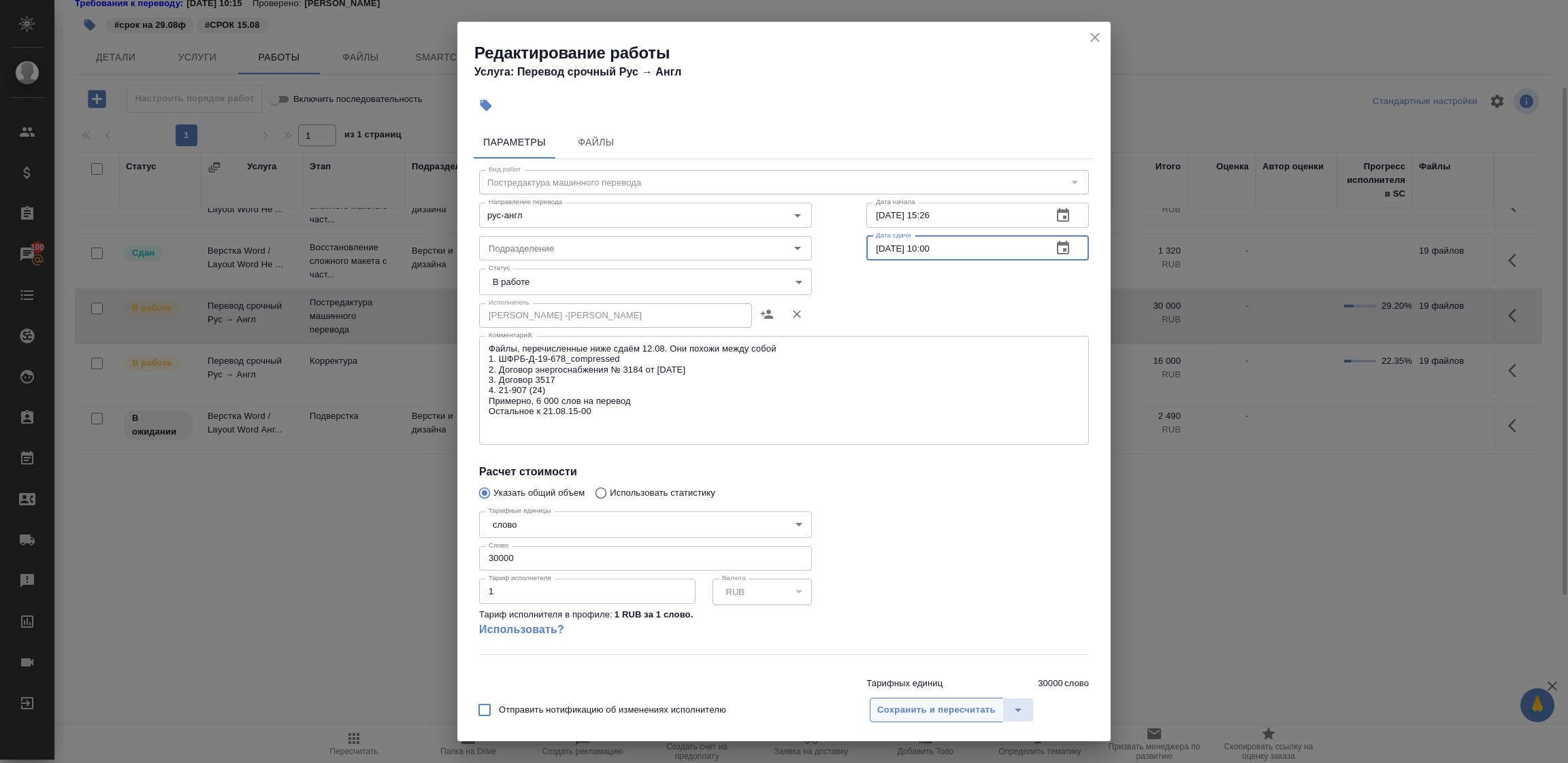
type input "[DATE] 10:00"
click at [928, 701] on button "Сохранить и пересчитать" at bounding box center [937, 710] width 133 height 24
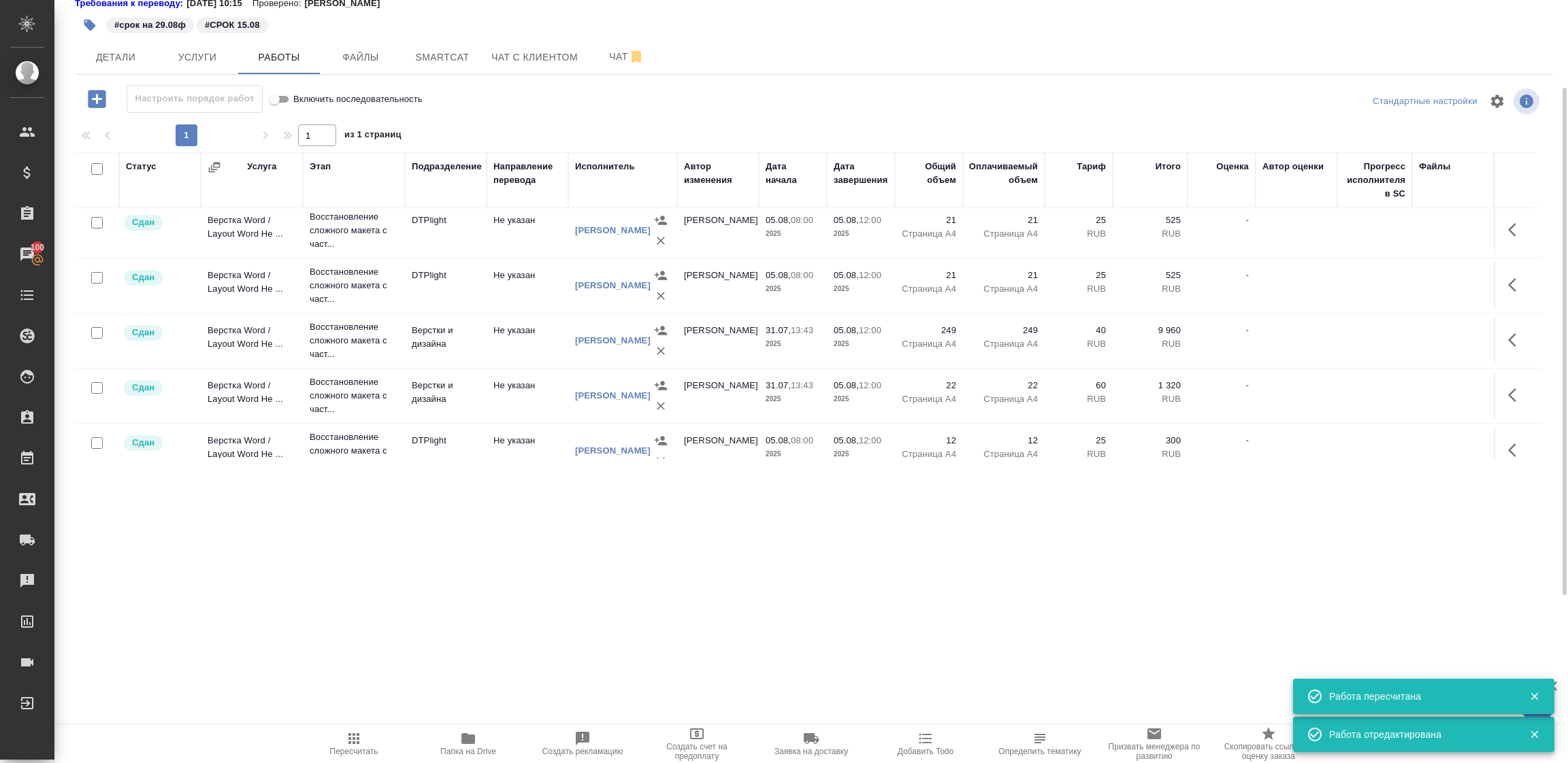
scroll to position [0, 0]
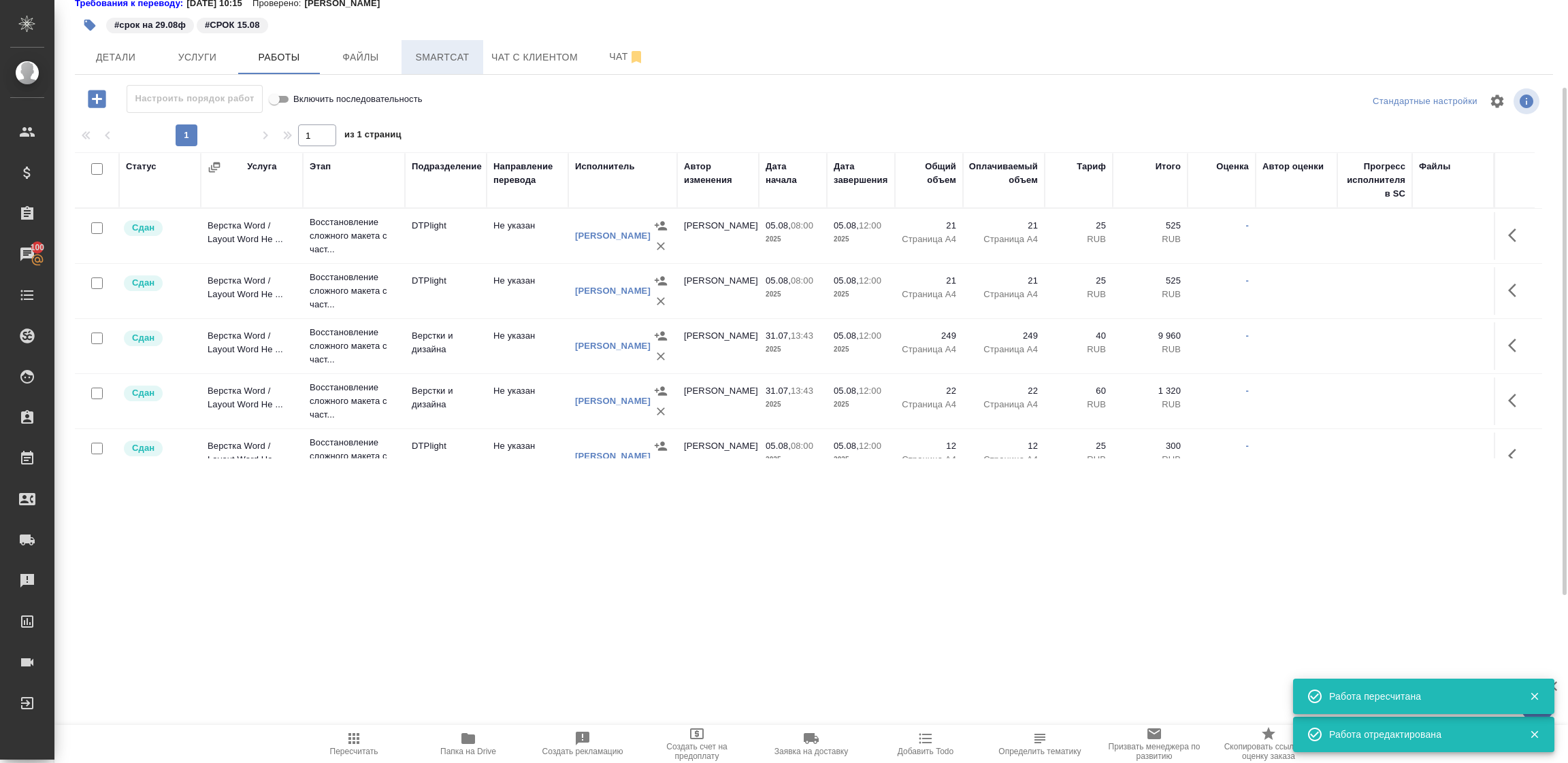
click at [453, 56] on span "Smartcat" at bounding box center [442, 57] width 65 height 17
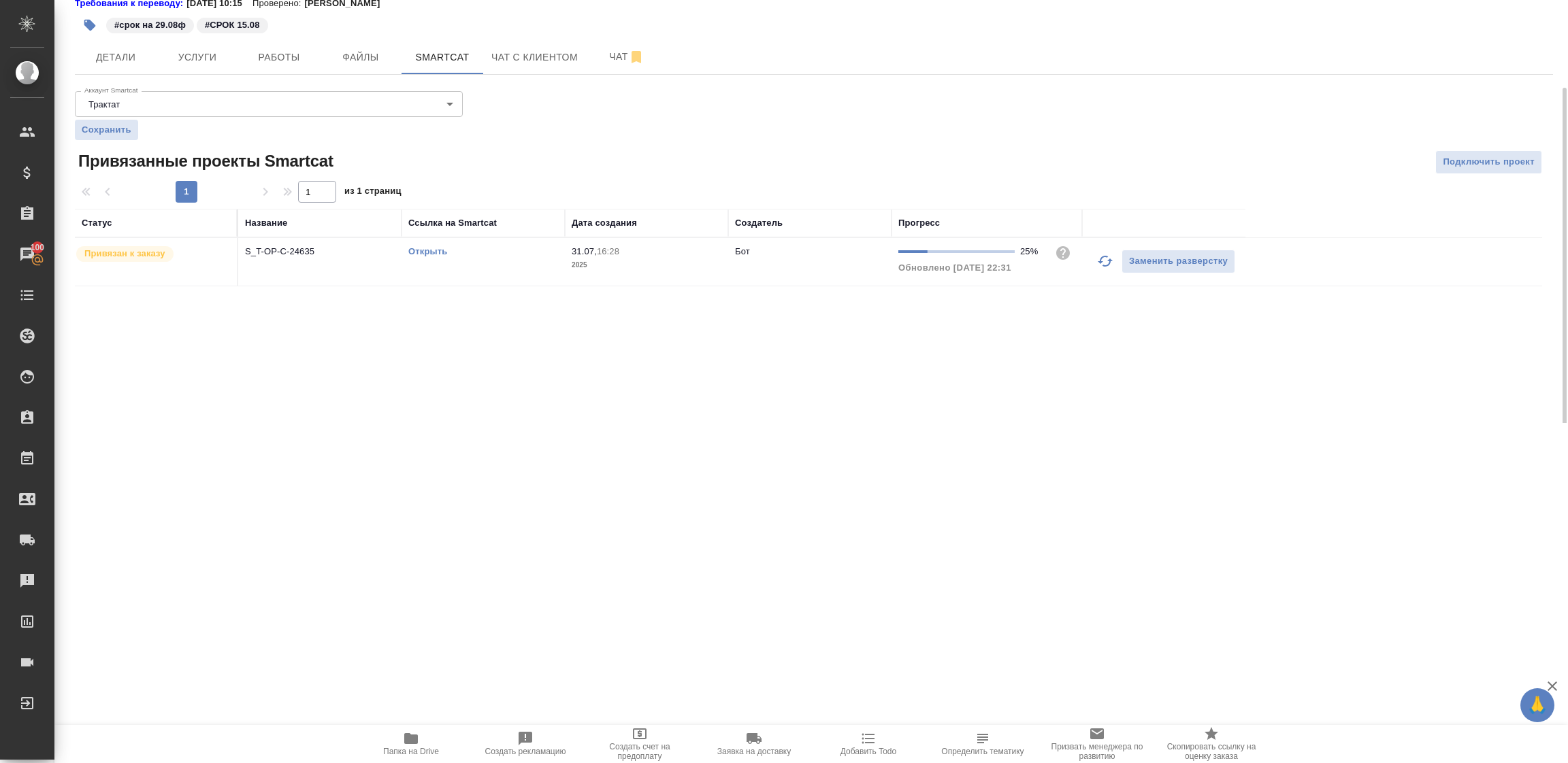
click at [428, 250] on link "Открыть" at bounding box center [428, 251] width 39 height 10
click at [129, 58] on span "Детали" at bounding box center [116, 57] width 65 height 17
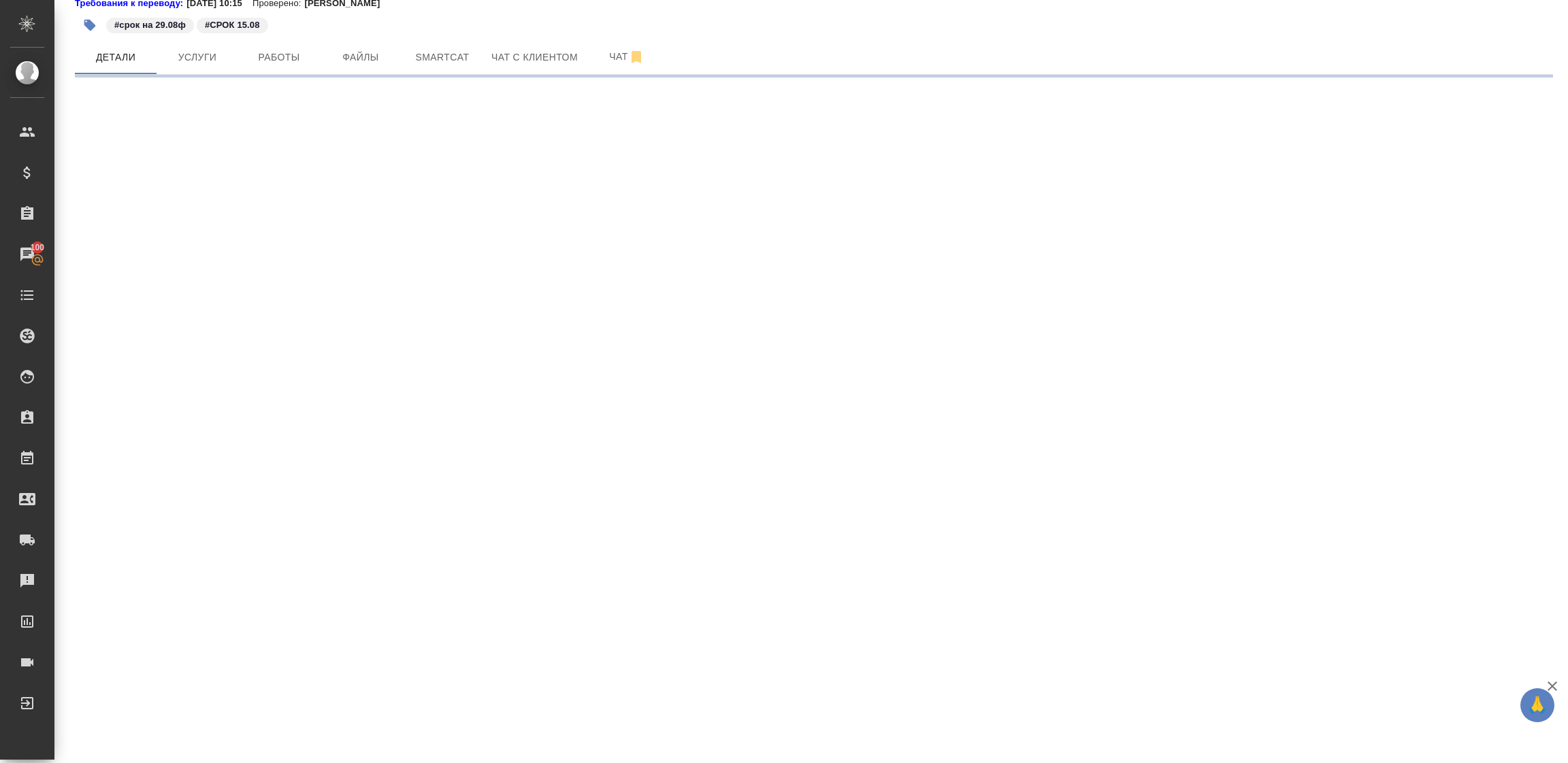
select select "RU"
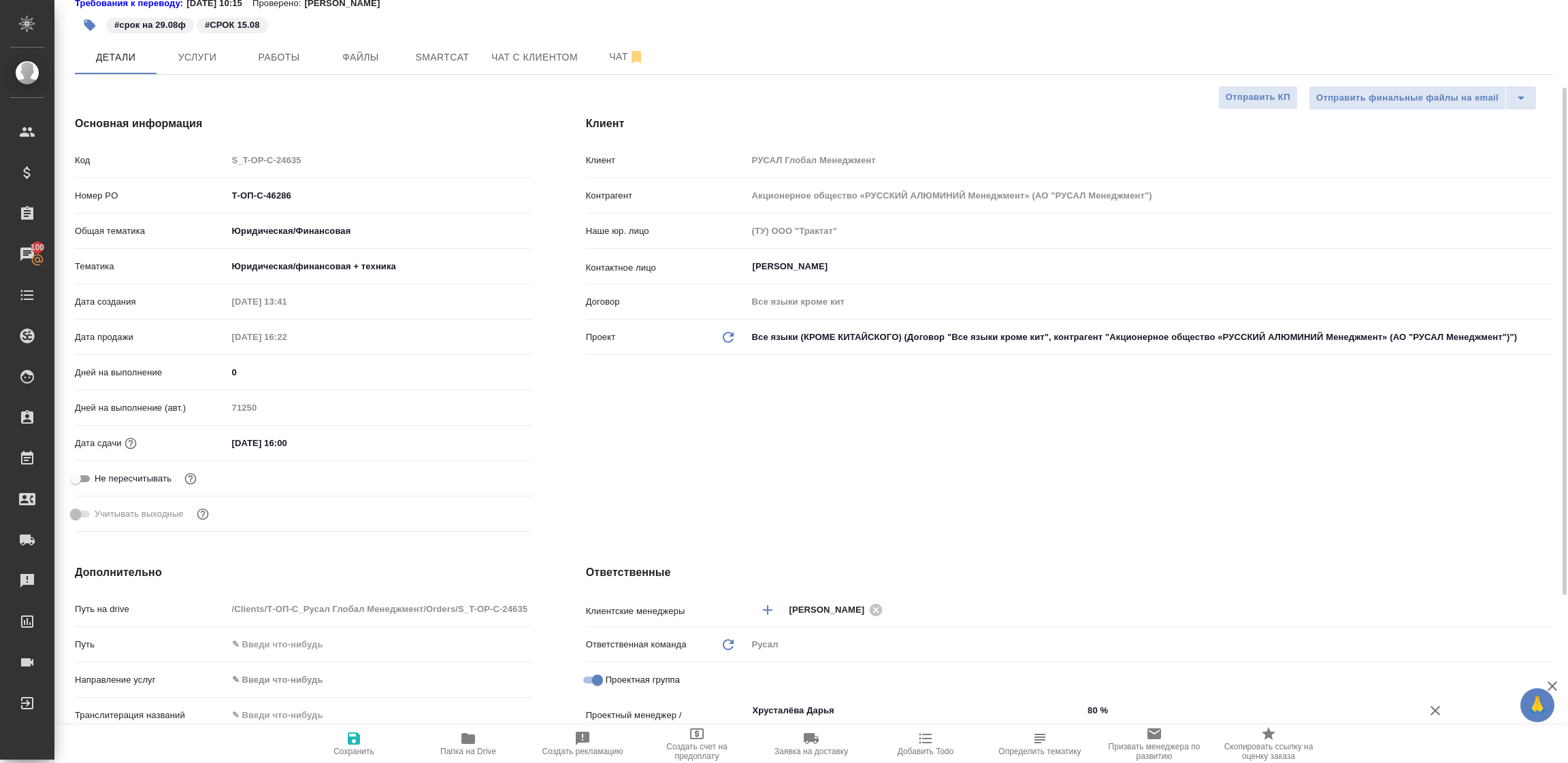
type textarea "x"
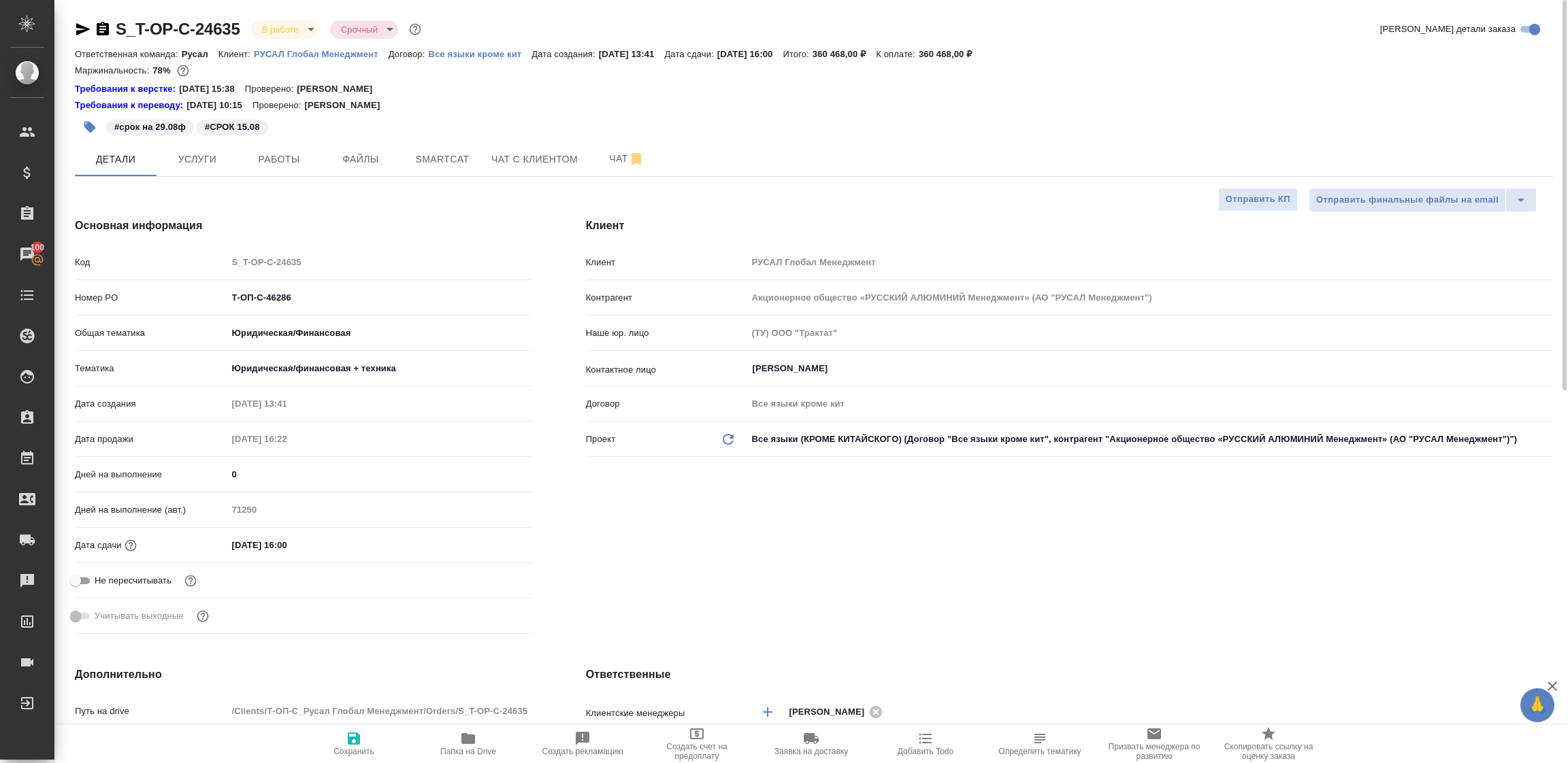
click at [79, 27] on icon "button" at bounding box center [83, 29] width 14 height 13
click at [279, 158] on span "Работы" at bounding box center [279, 159] width 65 height 17
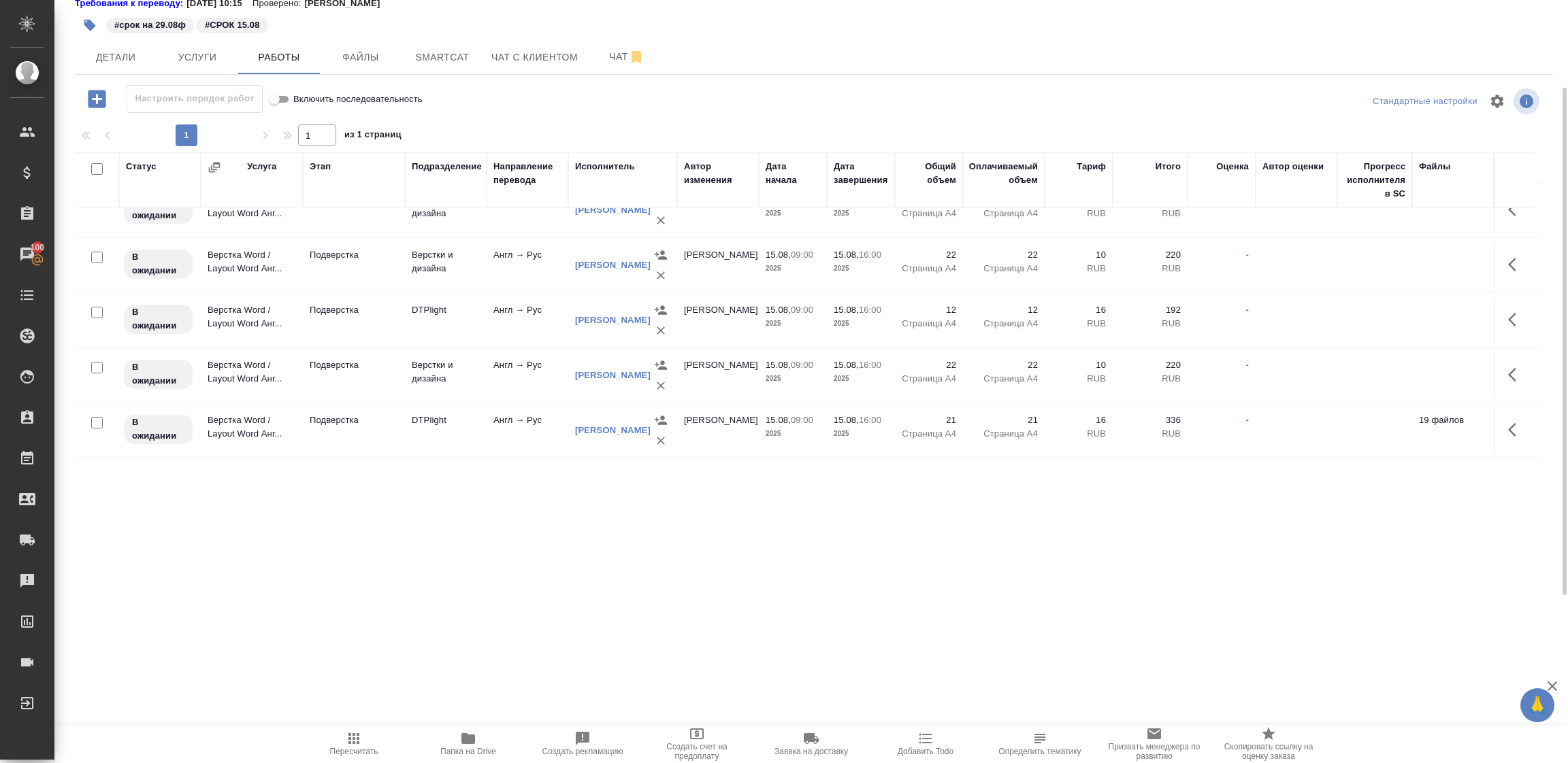
scroll to position [650, 0]
